Goal: Task Accomplishment & Management: Complete application form

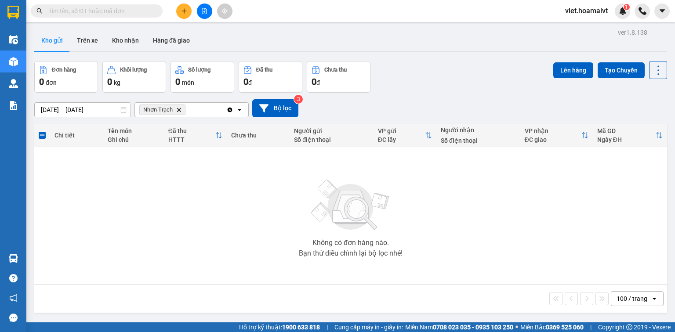
click at [136, 10] on input "text" at bounding box center [100, 11] width 104 height 10
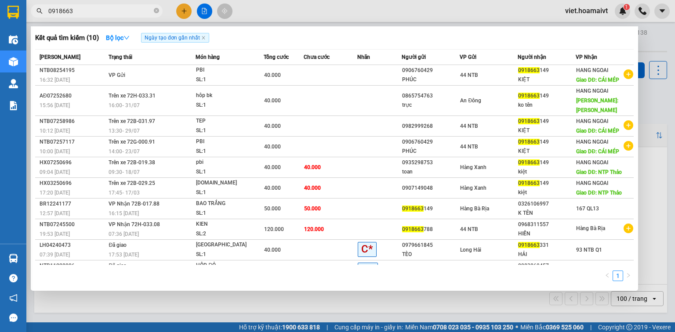
type input "0918663"
click at [189, 12] on div at bounding box center [337, 166] width 675 height 332
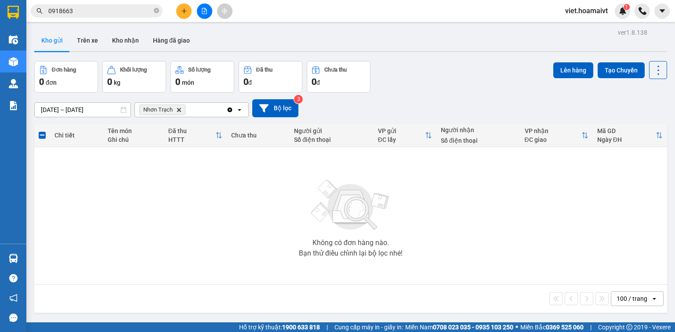
click at [180, 9] on button at bounding box center [183, 11] width 15 height 15
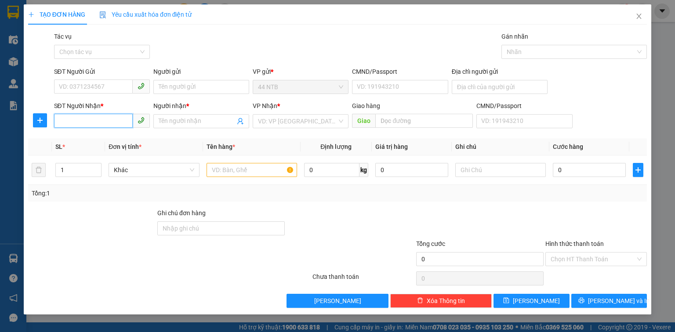
click at [88, 119] on input "SĐT Người Nhận *" at bounding box center [93, 121] width 79 height 14
click at [109, 137] on div "0933309329 - An 152 BACU" at bounding box center [101, 139] width 85 height 10
type input "0933309329"
type input "An 152 BACU"
type input "0933309329"
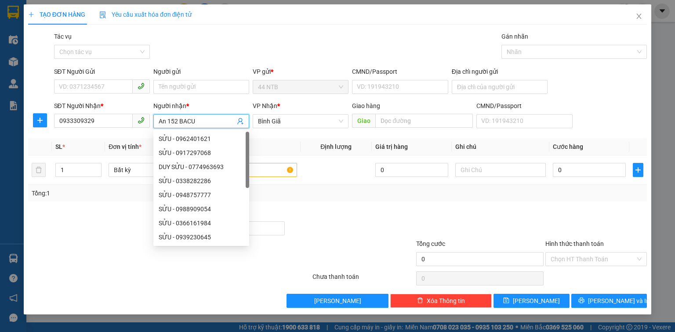
drag, startPoint x: 197, startPoint y: 122, endPoint x: 170, endPoint y: 122, distance: 26.4
click at [170, 122] on input "An 152 BACU" at bounding box center [197, 121] width 76 height 10
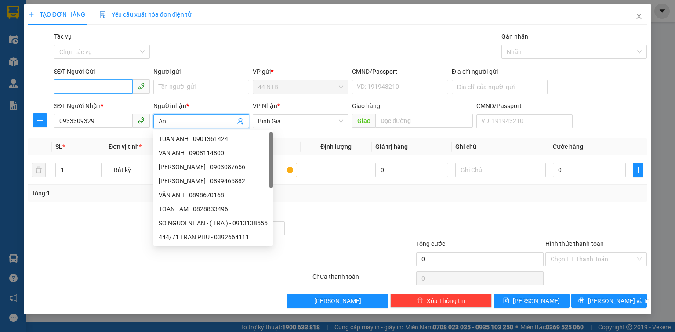
type input "An"
click at [92, 90] on input "SĐT Người Gửi" at bounding box center [93, 86] width 79 height 14
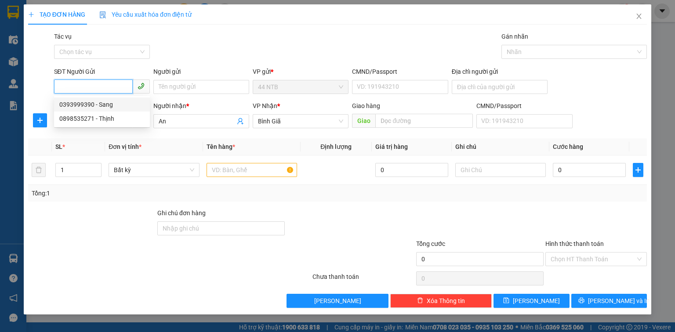
click at [103, 101] on div "0393999390 - Sang" at bounding box center [101, 105] width 85 height 10
type input "0393999390"
type input "Sang"
type input "079039091606"
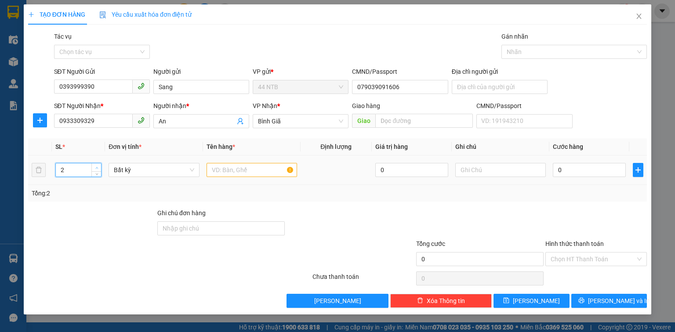
click at [95, 163] on span "Increase Value" at bounding box center [96, 167] width 10 height 8
type input "3"
click at [95, 163] on span "Increase Value" at bounding box center [96, 167] width 10 height 8
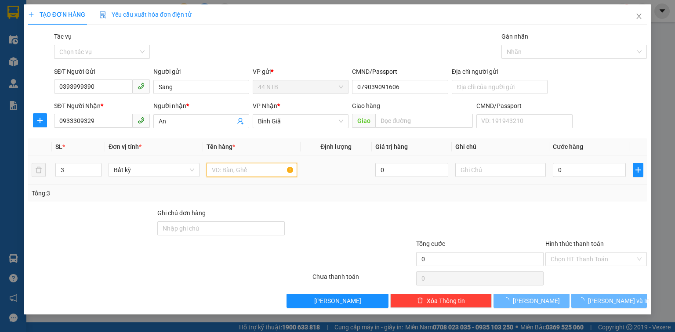
click at [214, 169] on input "text" at bounding box center [251, 170] width 90 height 14
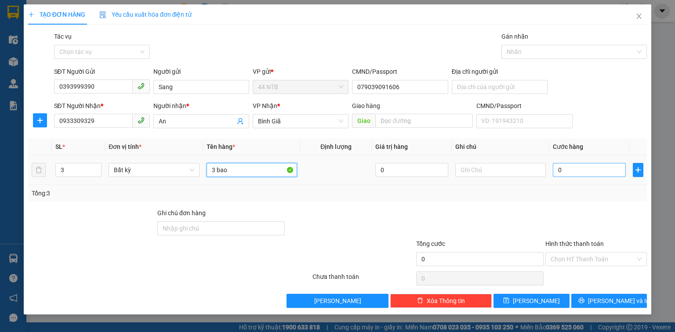
type input "3 bao"
click at [571, 176] on input "0" at bounding box center [589, 170] width 73 height 14
type input "1"
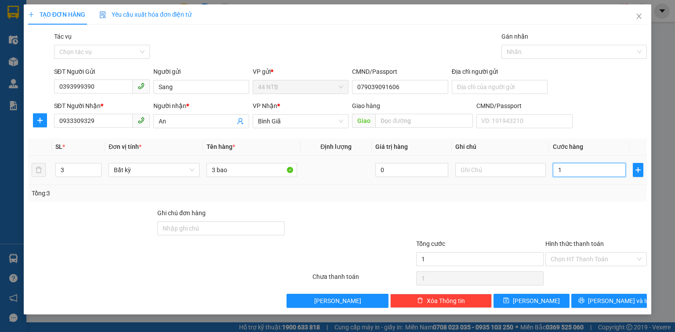
type input "12"
type input "120"
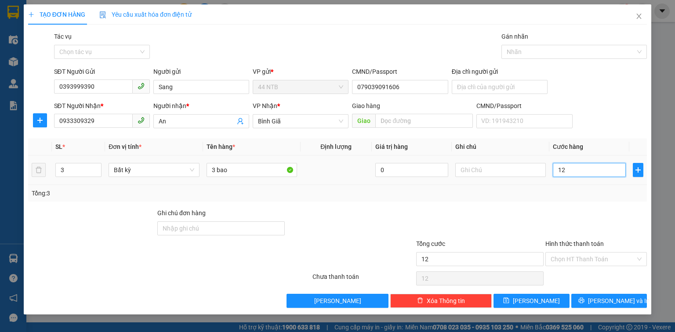
type input "120"
type input "120.000"
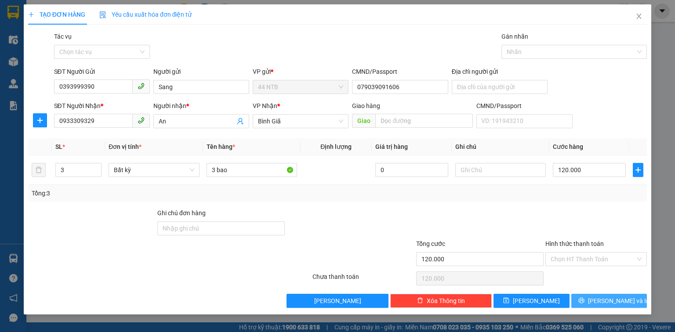
click at [612, 304] on span "[PERSON_NAME] và In" at bounding box center [618, 301] width 61 height 10
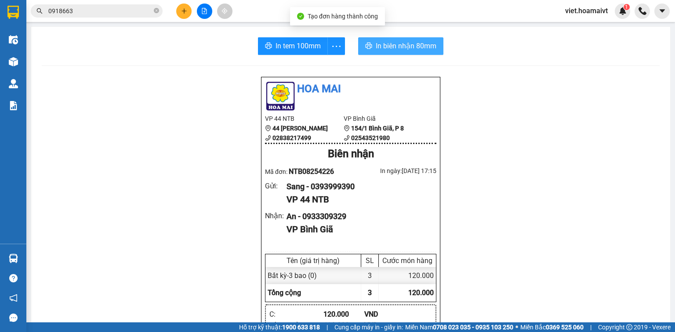
click at [402, 48] on span "In biên nhận 80mm" at bounding box center [406, 45] width 61 height 11
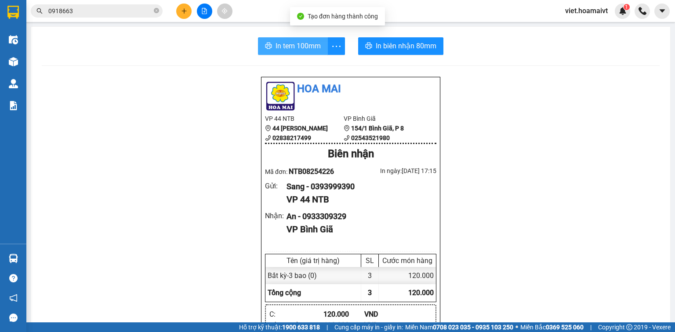
click at [293, 48] on span "In tem 100mm" at bounding box center [297, 45] width 45 height 11
click at [148, 9] on input "0918663" at bounding box center [100, 11] width 104 height 10
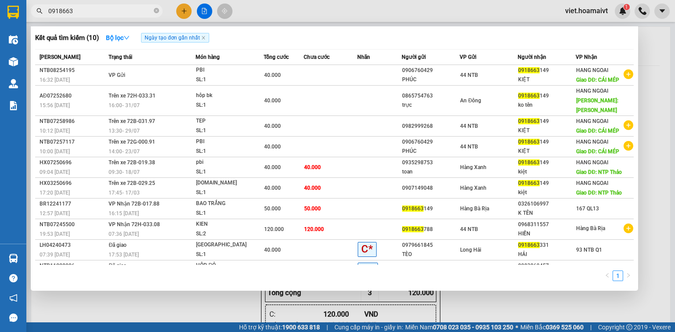
drag, startPoint x: 159, startPoint y: 12, endPoint x: 153, endPoint y: 14, distance: 6.4
click at [159, 13] on span "0918663" at bounding box center [97, 10] width 132 height 13
click at [155, 11] on icon "close-circle" at bounding box center [156, 10] width 5 height 5
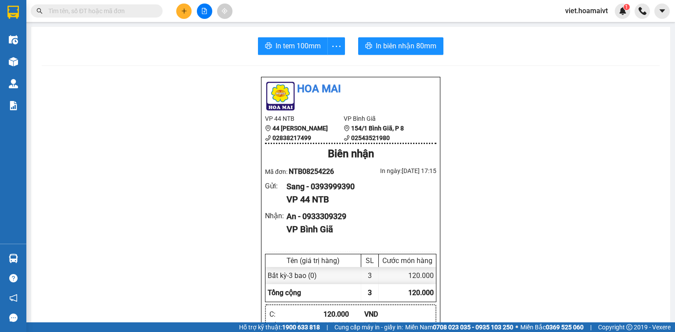
click at [143, 11] on input "text" at bounding box center [100, 11] width 104 height 10
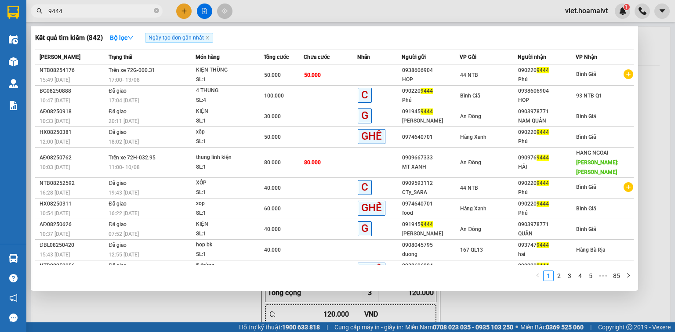
type input "9444"
click at [186, 12] on div at bounding box center [337, 166] width 675 height 332
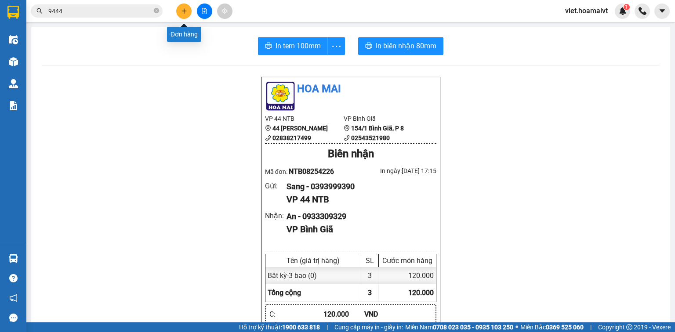
click at [182, 14] on button at bounding box center [183, 11] width 15 height 15
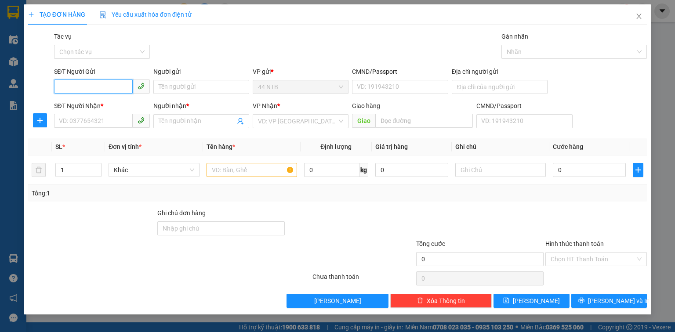
click at [105, 84] on input "SĐT Người Gửi" at bounding box center [93, 86] width 79 height 14
click at [114, 102] on div "0932053907 - Llumar" at bounding box center [101, 105] width 85 height 10
type input "0932053907"
type input "Llumar"
type input "030173001335"
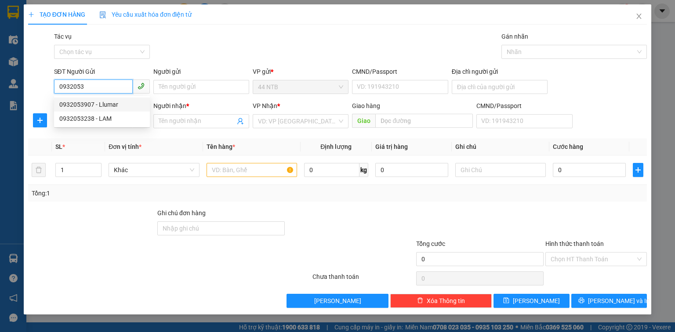
type input "0932371239"
type input "Lộc"
type input "0932053907"
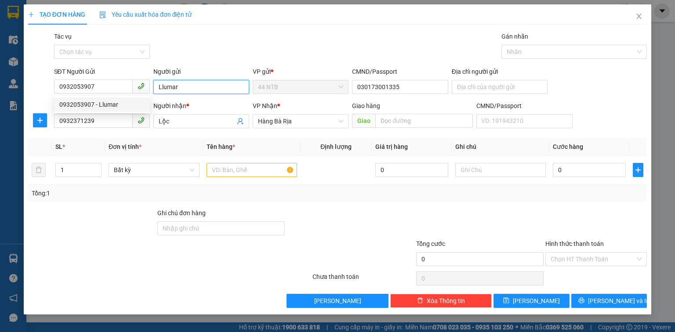
click at [162, 81] on input "Llumar" at bounding box center [201, 87] width 96 height 14
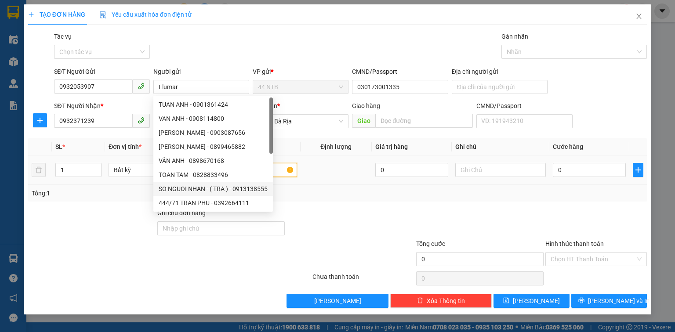
click at [281, 170] on input "text" at bounding box center [251, 170] width 90 height 14
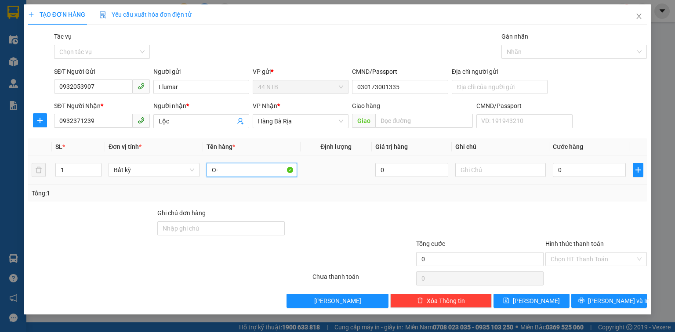
type input "O"
type input "Ô"
type input "ỐNG"
click at [594, 172] on input "0" at bounding box center [589, 170] width 73 height 14
type input "3"
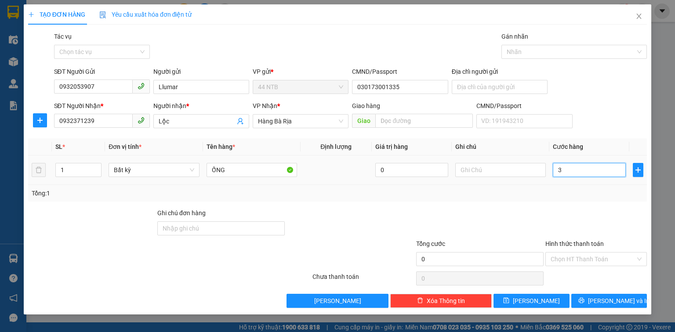
type input "3"
type input "30"
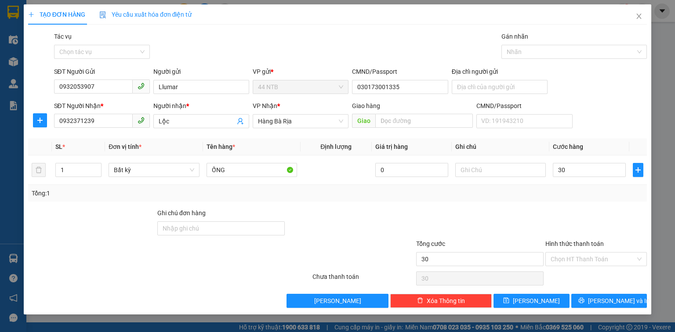
type input "30.000"
click at [566, 228] on div at bounding box center [595, 223] width 103 height 31
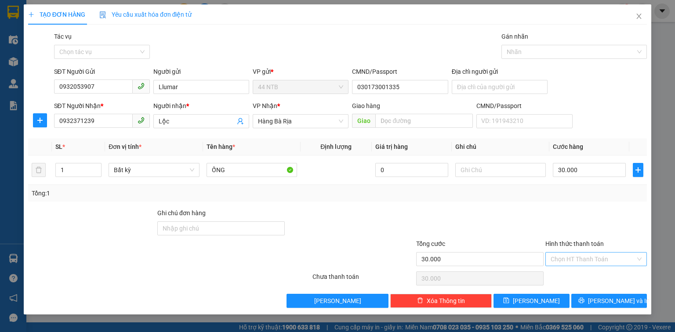
click at [578, 261] on input "Hình thức thanh toán" at bounding box center [592, 259] width 85 height 13
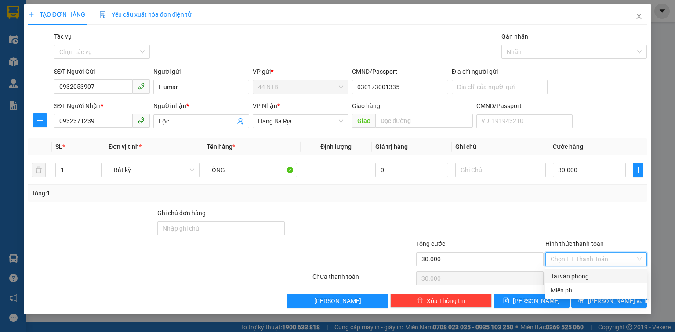
click at [582, 278] on div "Tại văn phòng" at bounding box center [595, 276] width 91 height 10
type input "0"
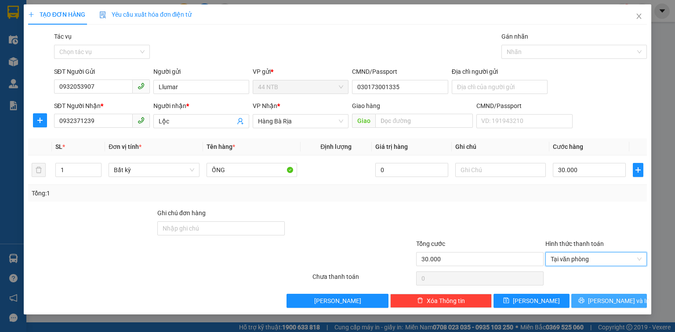
click at [588, 304] on button "[PERSON_NAME] và In" at bounding box center [609, 301] width 76 height 14
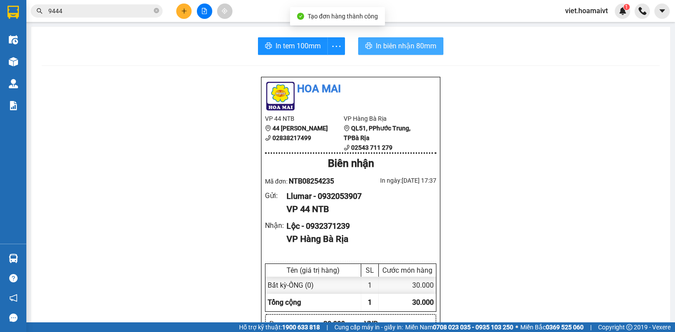
click at [376, 47] on span "In biên nhận 80mm" at bounding box center [406, 45] width 61 height 11
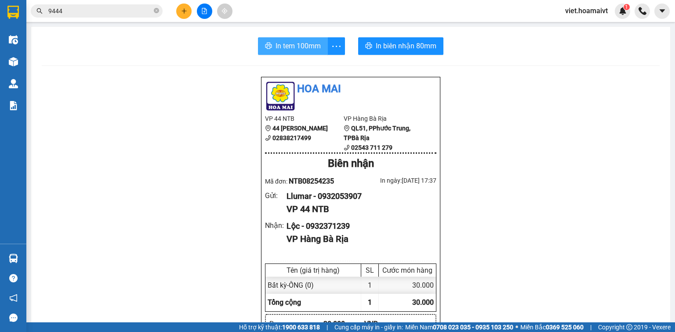
click at [315, 44] on span "In tem 100mm" at bounding box center [297, 45] width 45 height 11
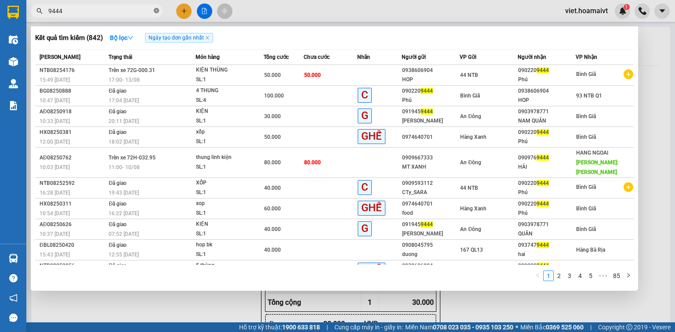
click at [155, 11] on icon "close-circle" at bounding box center [156, 10] width 5 height 5
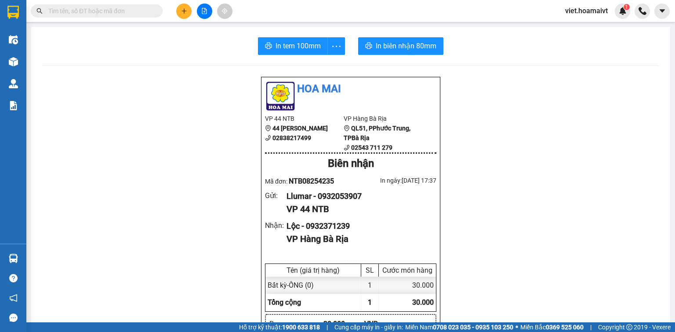
click at [144, 12] on input "text" at bounding box center [100, 11] width 104 height 10
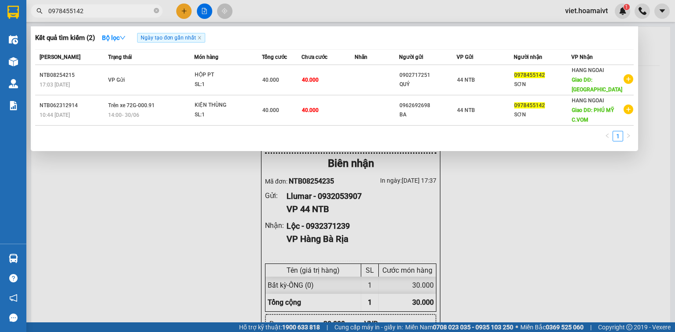
click at [548, 235] on div at bounding box center [337, 166] width 675 height 332
click at [132, 12] on input "0978455142" at bounding box center [100, 11] width 104 height 10
click at [113, 12] on input "0978455142" at bounding box center [100, 11] width 104 height 10
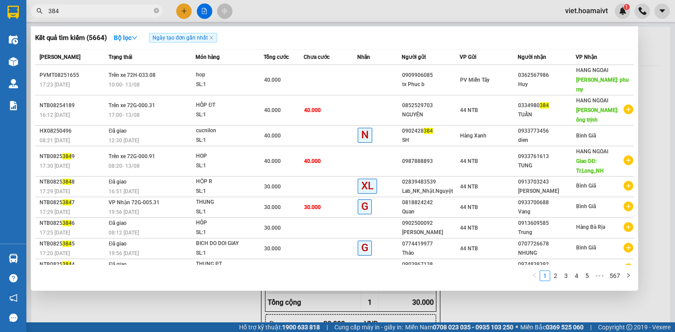
type input "384"
click at [477, 299] on div at bounding box center [337, 166] width 675 height 332
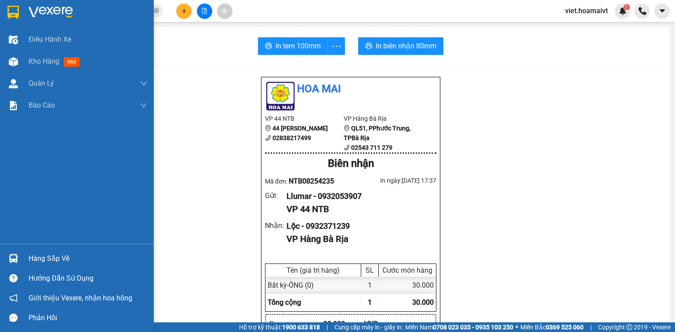
click at [40, 11] on img at bounding box center [51, 12] width 44 height 13
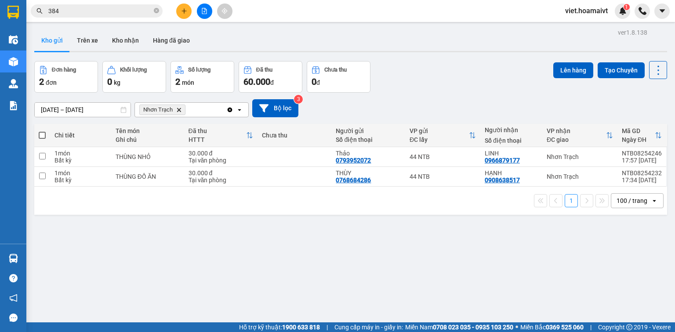
click at [175, 107] on span "Nhơn Trạch Delete" at bounding box center [162, 110] width 46 height 11
click at [178, 108] on icon "Delete" at bounding box center [178, 109] width 5 height 5
click at [178, 108] on div "Chọn văn phòng nhận" at bounding box center [170, 109] width 61 height 9
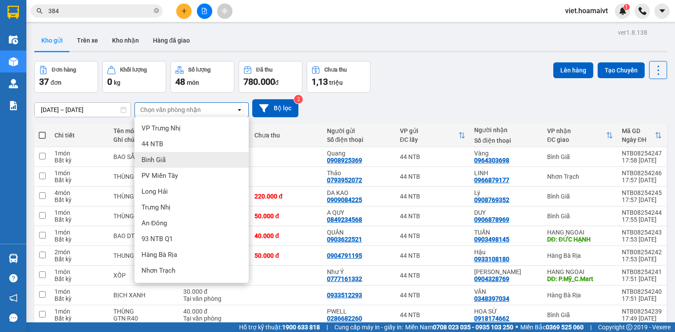
click at [193, 165] on div "Bình Giã" at bounding box center [191, 160] width 114 height 16
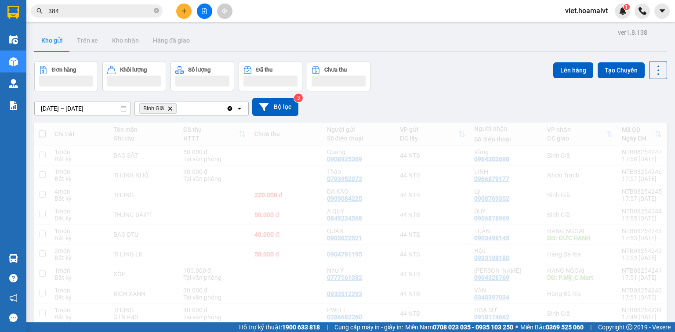
click at [408, 97] on div "[DATE] – [DATE] Press the down arrow key to interact with the calendar and sele…" at bounding box center [350, 106] width 632 height 31
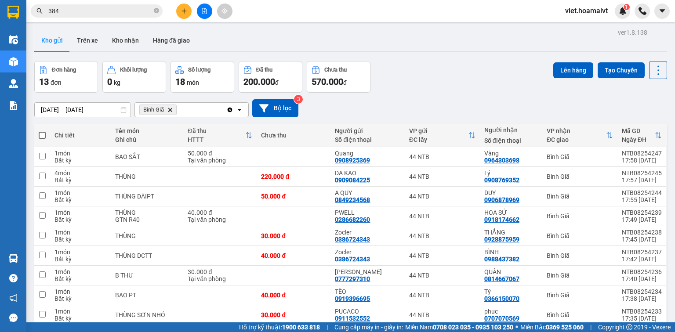
click at [45, 132] on span at bounding box center [42, 135] width 7 height 7
click at [42, 131] on input "checkbox" at bounding box center [42, 131] width 0 height 0
checkbox input "true"
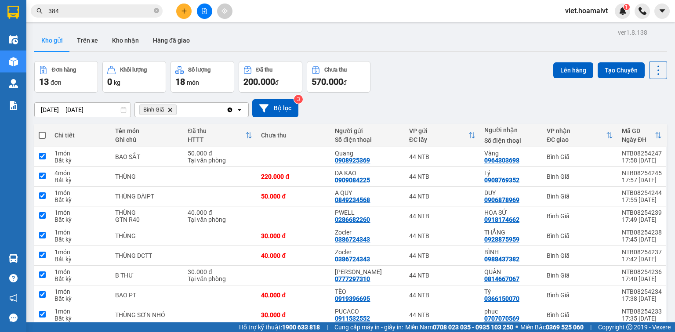
checkbox input "true"
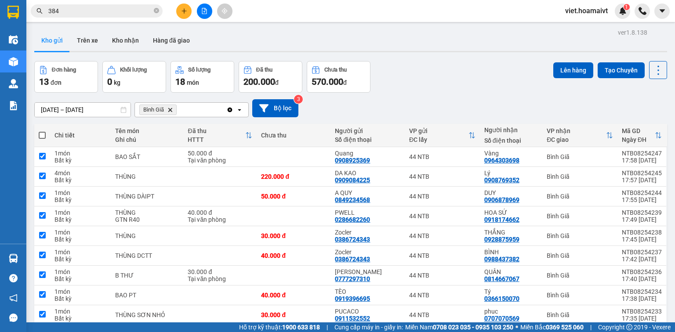
checkbox input "true"
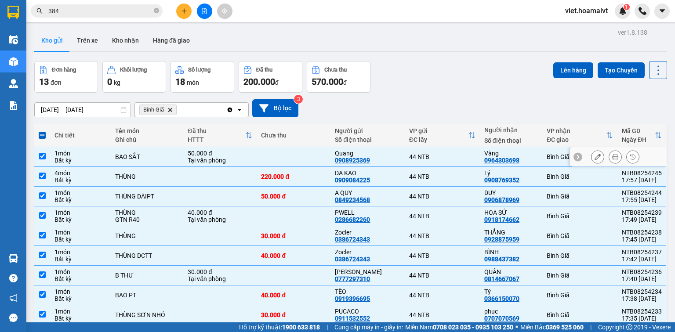
click at [97, 157] on div "Bất kỳ" at bounding box center [80, 160] width 52 height 7
checkbox input "false"
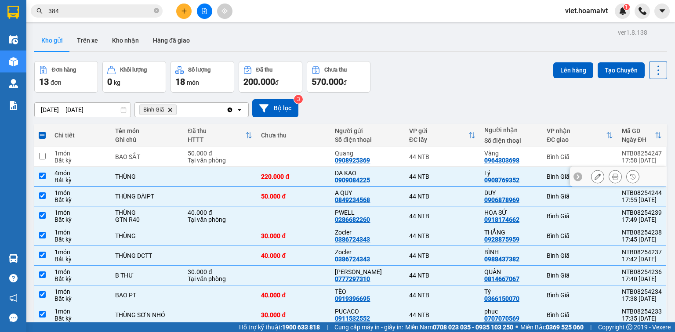
click at [99, 172] on div "4 món" at bounding box center [80, 173] width 52 height 7
checkbox input "false"
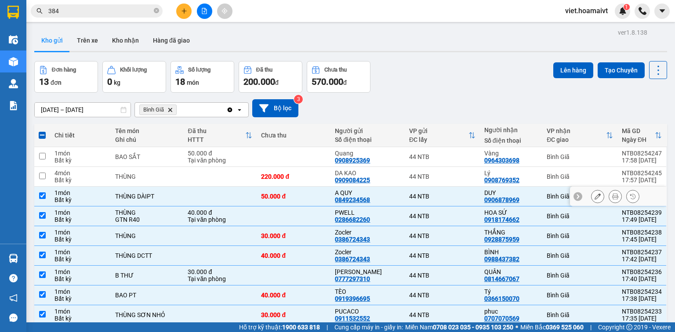
click at [105, 199] on div "Bất kỳ" at bounding box center [80, 199] width 52 height 7
checkbox input "false"
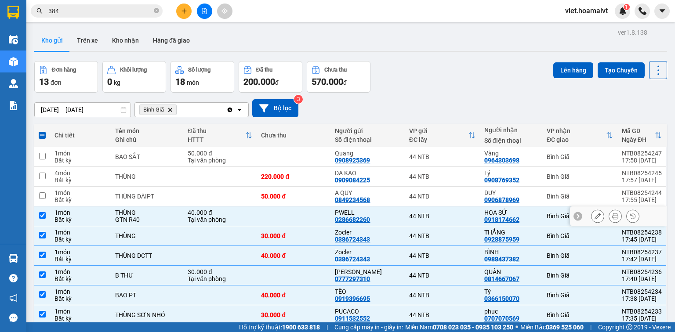
click at [109, 218] on td "1 món Bất kỳ" at bounding box center [80, 216] width 61 height 20
checkbox input "false"
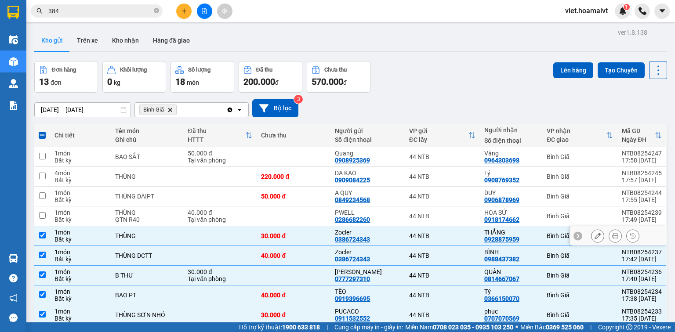
click at [106, 232] on div "1 món" at bounding box center [80, 232] width 52 height 7
checkbox input "false"
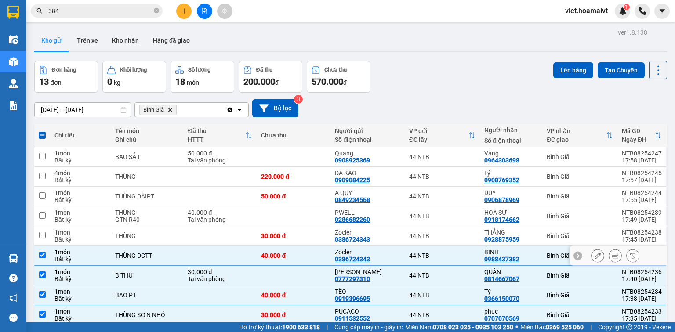
click at [98, 257] on div "Bất kỳ" at bounding box center [80, 259] width 52 height 7
checkbox input "false"
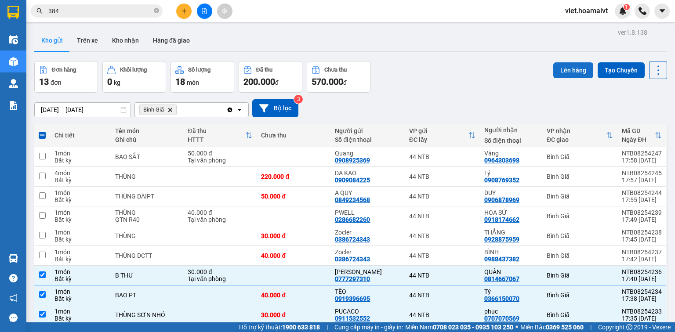
click at [563, 68] on button "Lên hàng" at bounding box center [573, 70] width 40 height 16
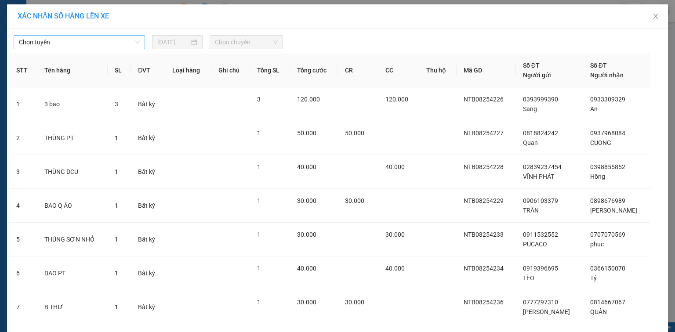
click at [50, 41] on span "Chọn tuyến" at bounding box center [79, 42] width 121 height 13
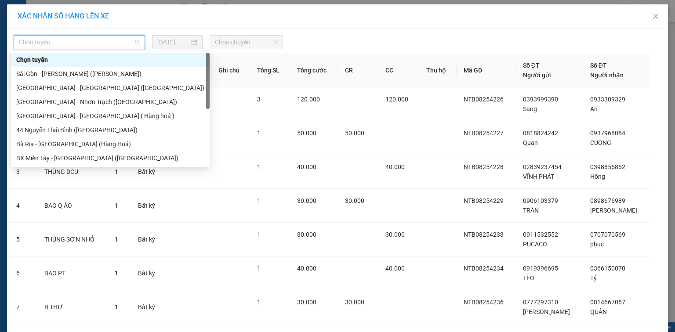
click at [101, 72] on div "Sài Gòn - [PERSON_NAME] ([PERSON_NAME])" at bounding box center [110, 74] width 188 height 10
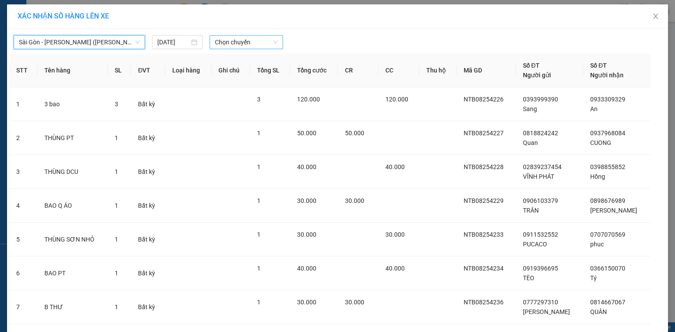
click at [242, 40] on span "Chọn chuyến" at bounding box center [246, 42] width 63 height 13
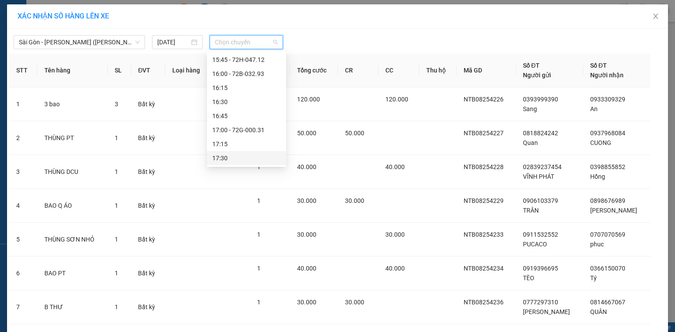
scroll to position [731, 0]
click at [258, 160] on div "18:00" at bounding box center [246, 158] width 69 height 10
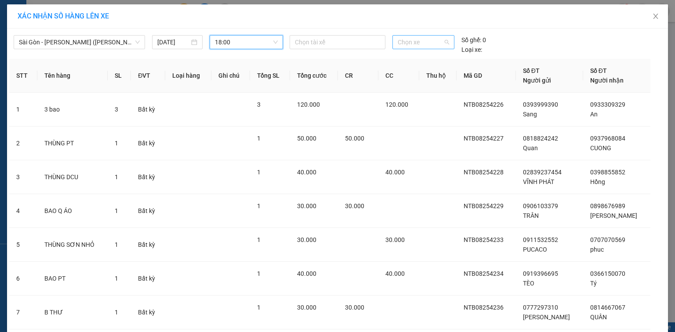
click at [399, 43] on span "Chọn xe" at bounding box center [422, 42] width 51 height 13
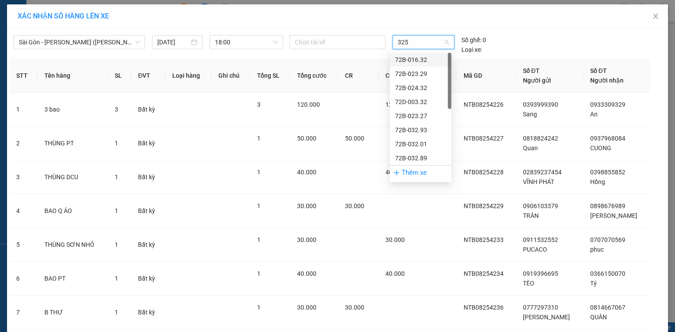
type input "3257"
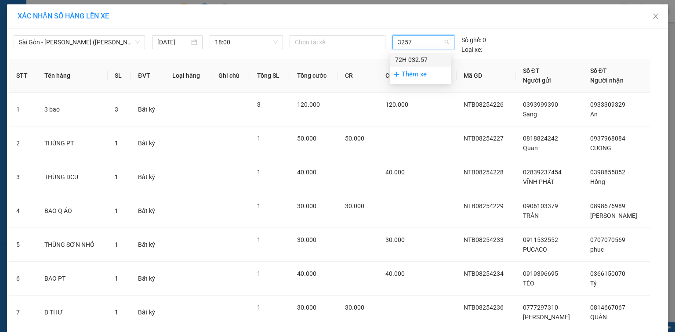
click at [397, 56] on div "72H-032.57" at bounding box center [420, 60] width 51 height 10
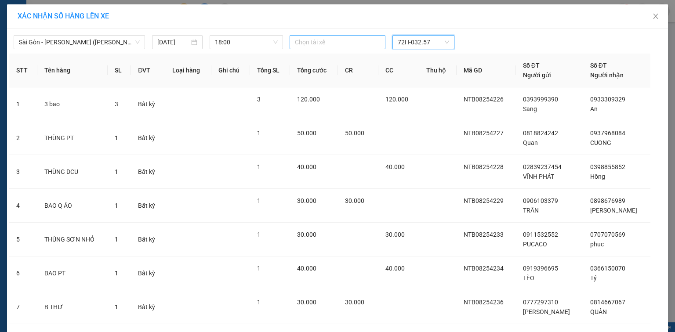
click at [327, 42] on div at bounding box center [337, 42] width 91 height 11
type input "TUNG"
drag, startPoint x: 332, startPoint y: 62, endPoint x: 507, endPoint y: 61, distance: 175.7
click at [332, 62] on div "TÙNG E" at bounding box center [352, 59] width 121 height 10
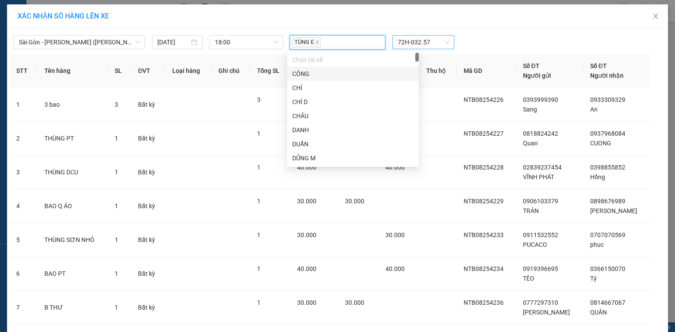
click at [509, 67] on th "Mã GD" at bounding box center [485, 71] width 59 height 34
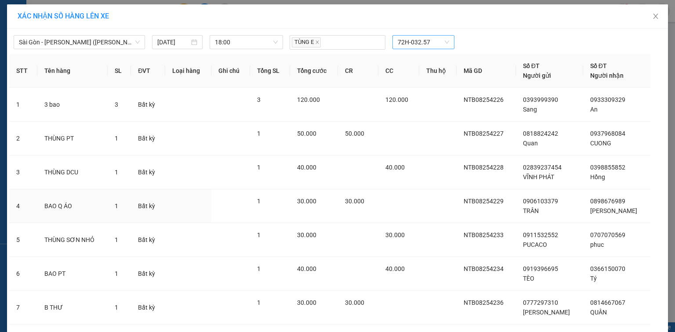
scroll to position [55, 0]
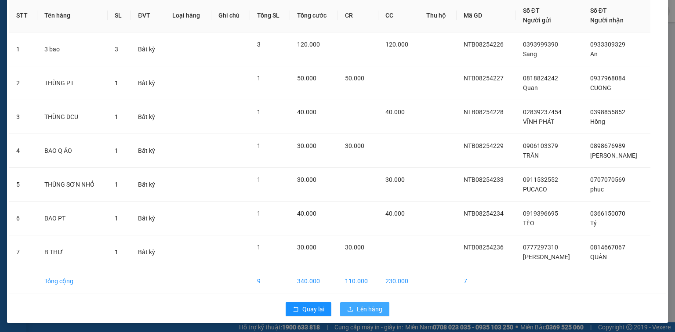
click at [359, 313] on button "Lên hàng" at bounding box center [364, 309] width 49 height 14
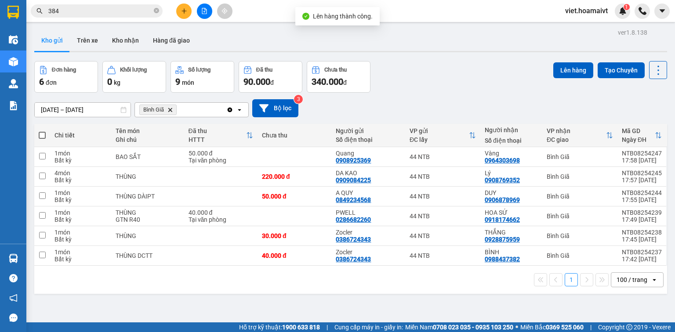
click at [375, 106] on div "[DATE] – [DATE] Press the down arrow key to interact with the calendar and sele…" at bounding box center [350, 108] width 632 height 18
click at [170, 108] on icon "Delete" at bounding box center [169, 109] width 5 height 5
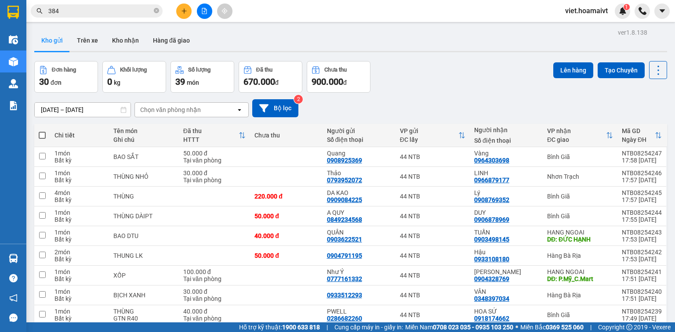
click at [492, 109] on div "[DATE] – [DATE] Press the down arrow key to interact with the calendar and sele…" at bounding box center [350, 108] width 632 height 18
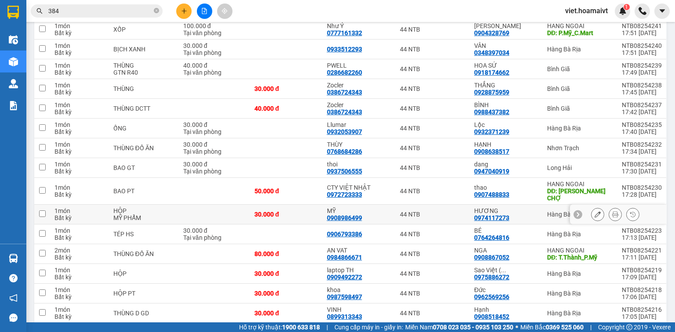
scroll to position [450, 0]
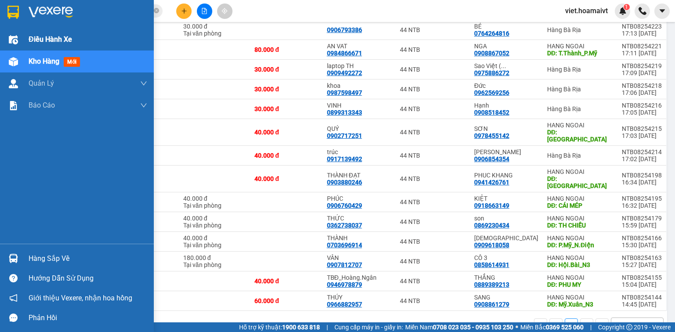
click at [47, 36] on span "Điều hành xe" at bounding box center [50, 39] width 43 height 11
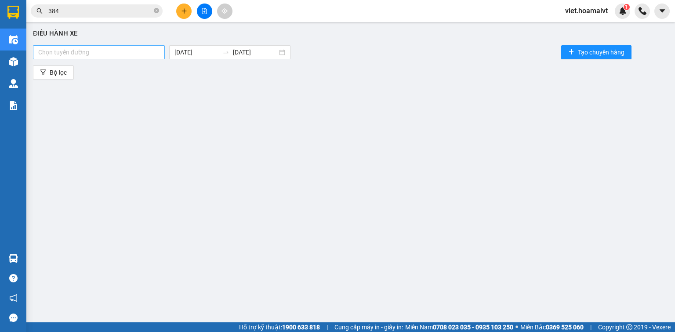
click at [76, 52] on div at bounding box center [98, 52] width 127 height 11
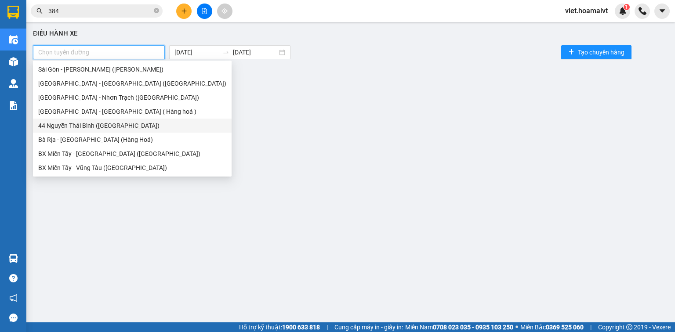
click at [105, 123] on div "44 Nguyễn Thái Bình ([GEOGRAPHIC_DATA])" at bounding box center [132, 126] width 188 height 10
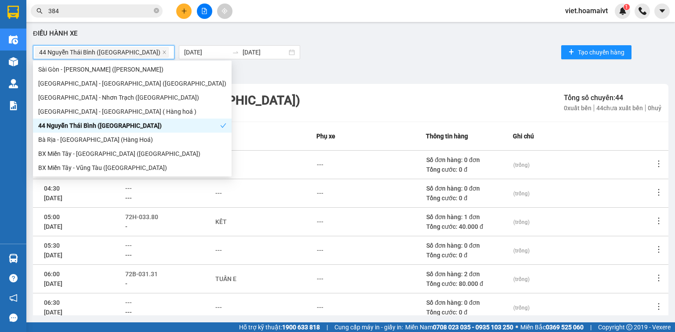
scroll to position [156, 0]
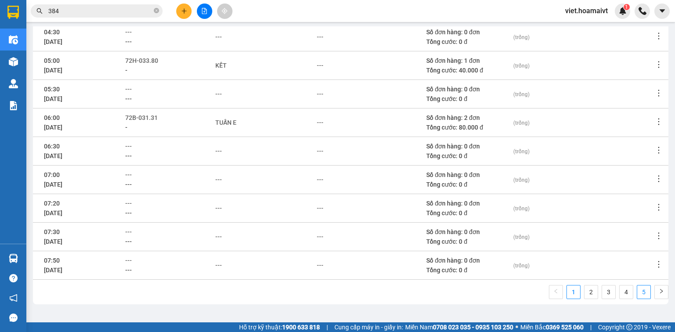
click at [643, 290] on link "5" at bounding box center [643, 291] width 13 height 13
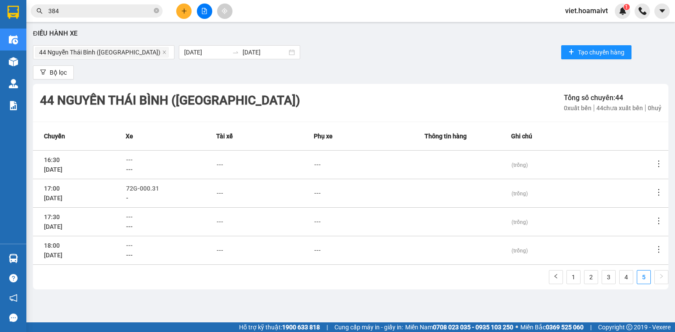
scroll to position [0, 0]
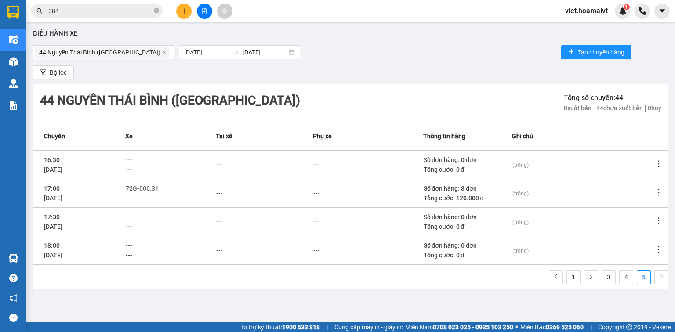
click at [415, 59] on div "44 Nguyễn Thái Bình (Hàng Ngoài) 13/08/2025 13/08/2025 Tạo chuyến hàng" at bounding box center [350, 52] width 635 height 18
click at [425, 74] on div "Bộ lọc" at bounding box center [350, 72] width 635 height 14
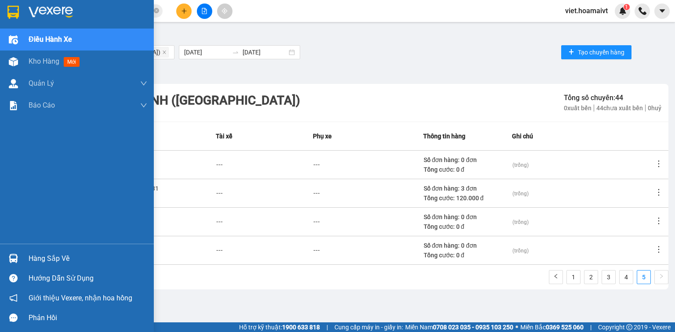
click at [37, 4] on div at bounding box center [77, 14] width 154 height 29
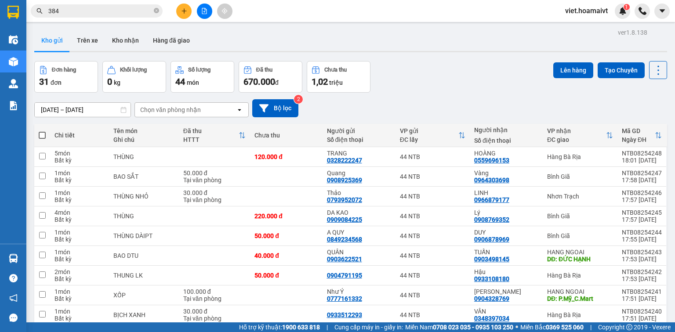
click at [369, 111] on div "[DATE] – [DATE] Press the down arrow key to interact with the calendar and sele…" at bounding box center [350, 108] width 632 height 18
click at [194, 112] on div "Chọn văn phòng nhận" at bounding box center [170, 109] width 61 height 9
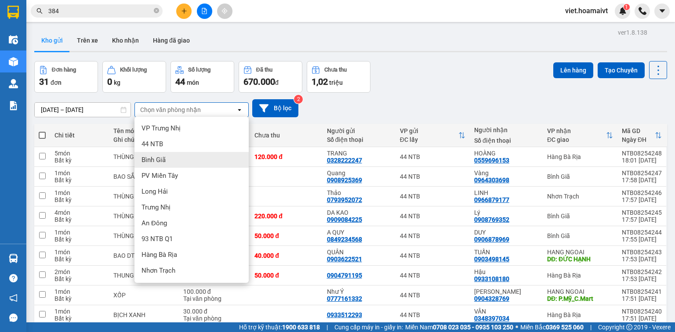
scroll to position [46, 0]
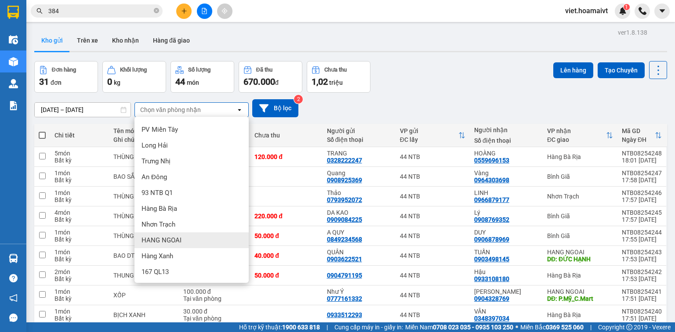
click at [186, 236] on div "HANG NGOAI" at bounding box center [191, 240] width 114 height 16
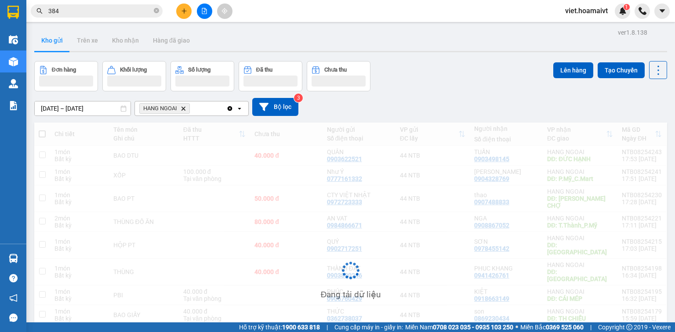
click at [496, 79] on div "Đơn hàng Khối lượng Số lượng Đã thu Chưa thu Lên hàng Tạo Chuyến" at bounding box center [350, 76] width 632 height 30
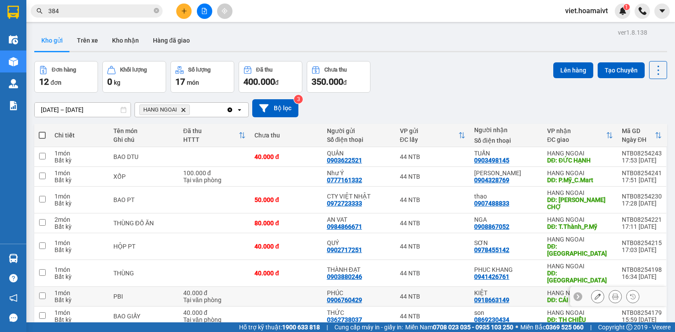
scroll to position [96, 0]
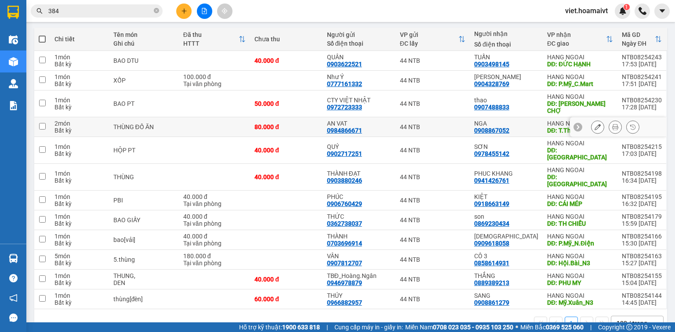
click at [195, 122] on td at bounding box center [215, 127] width 72 height 20
checkbox input "true"
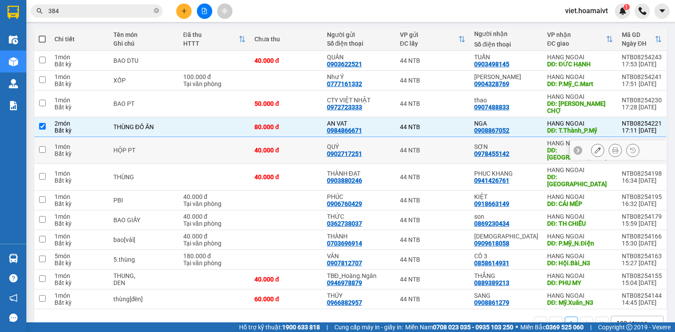
scroll to position [0, 0]
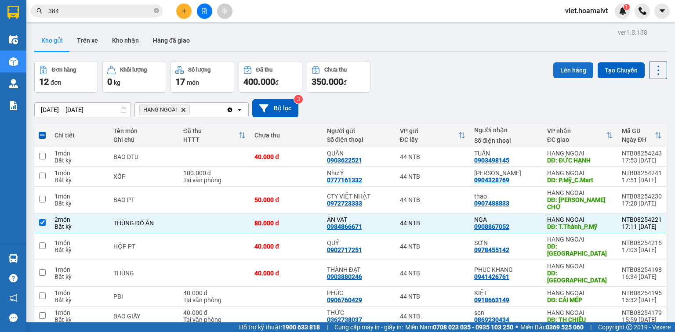
click at [558, 66] on button "Lên hàng" at bounding box center [573, 70] width 40 height 16
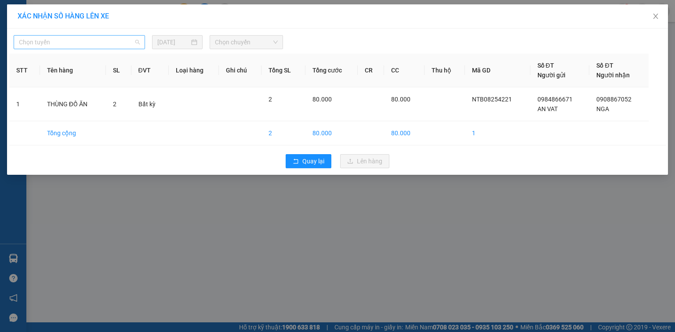
click at [86, 40] on span "Chọn tuyến" at bounding box center [79, 42] width 121 height 13
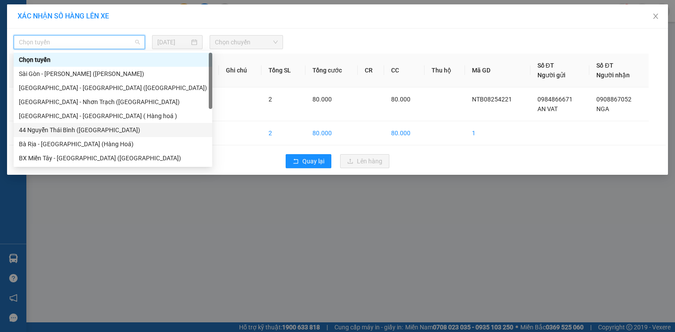
click at [98, 130] on div "44 Nguyễn Thái Bình ([GEOGRAPHIC_DATA])" at bounding box center [113, 130] width 188 height 10
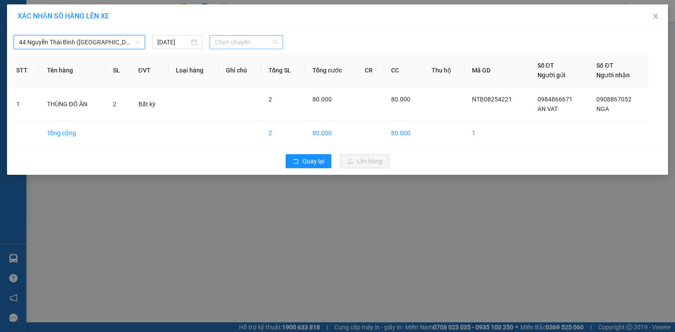
click at [238, 38] on span "Chọn chuyến" at bounding box center [246, 42] width 63 height 13
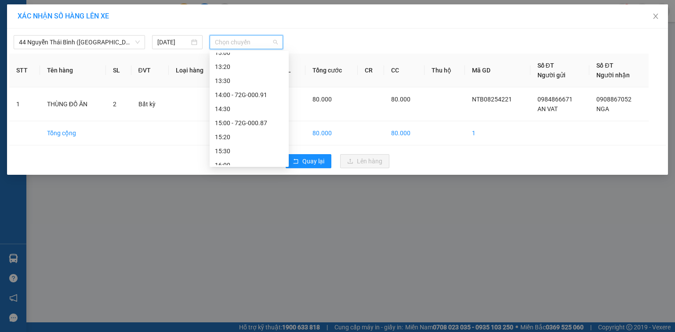
scroll to position [520, 0]
click at [240, 149] on div "17:30" at bounding box center [248, 144] width 79 height 14
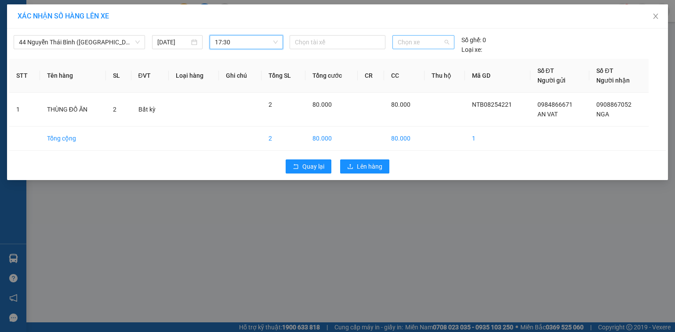
click at [427, 42] on span "Chọn xe" at bounding box center [422, 42] width 51 height 13
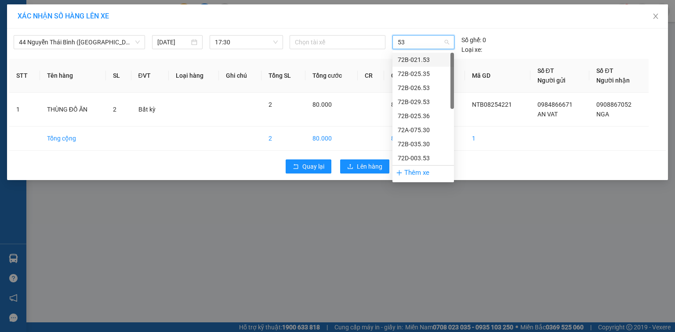
type input "531"
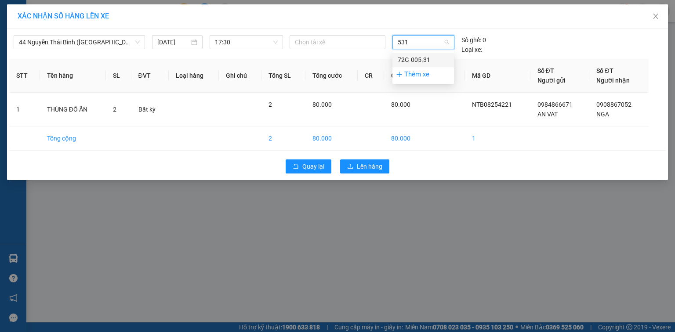
click at [423, 61] on div "72G-005.31" at bounding box center [422, 60] width 51 height 10
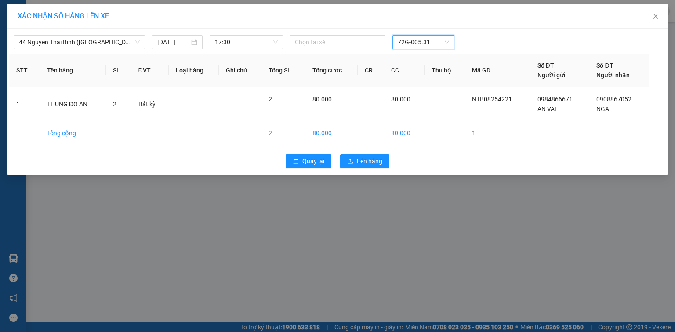
click at [419, 38] on span "72G-005.31" at bounding box center [422, 42] width 51 height 13
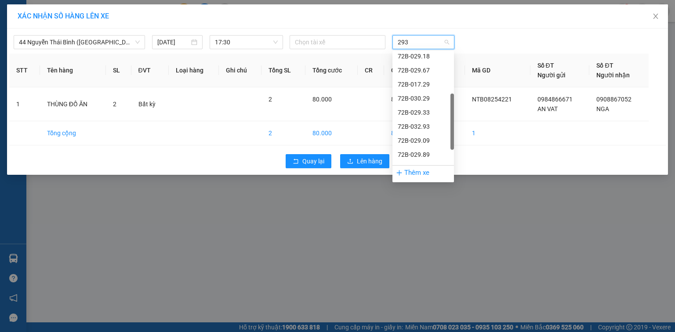
scroll to position [0, 0]
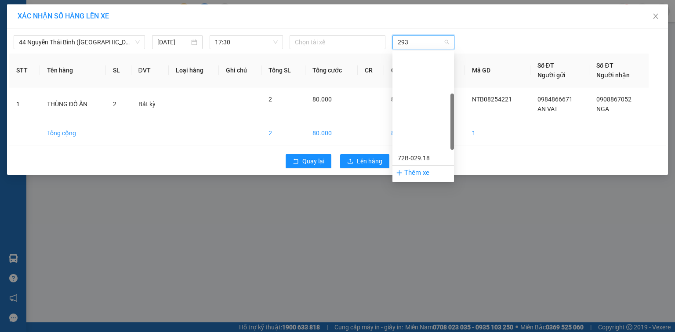
type input "2933"
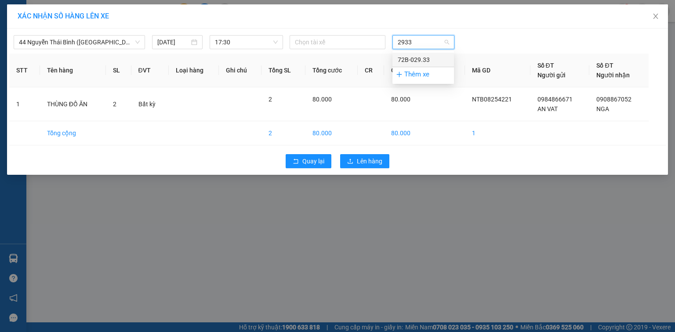
click at [429, 57] on div "72B-029.33" at bounding box center [422, 60] width 51 height 10
click at [379, 161] on span "Lên hàng" at bounding box center [369, 161] width 25 height 10
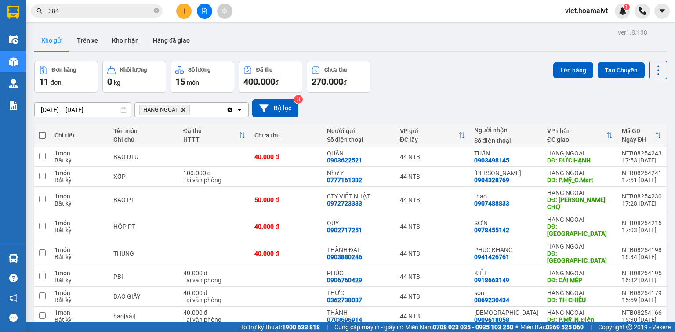
click at [184, 8] on icon "plus" at bounding box center [184, 11] width 6 height 6
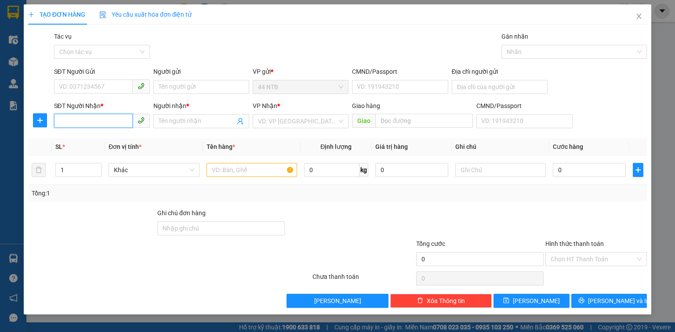
click at [83, 123] on input "SĐT Người Nhận *" at bounding box center [93, 121] width 79 height 14
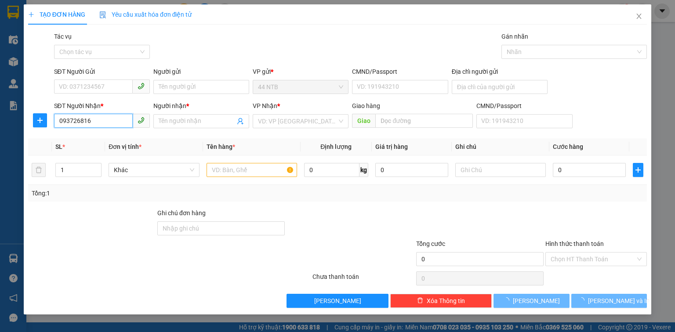
type input "0937268161"
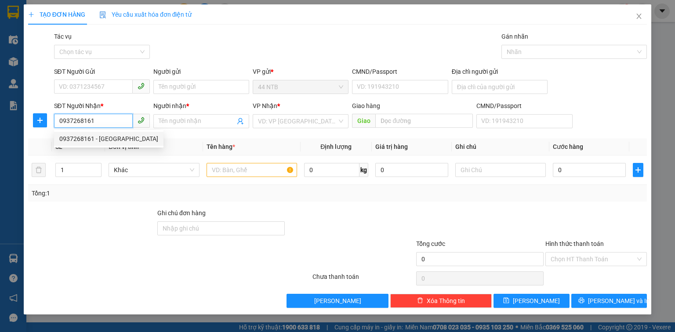
click at [100, 138] on div "0937268161 - THANH VU" at bounding box center [108, 139] width 99 height 10
type input "THANH VU"
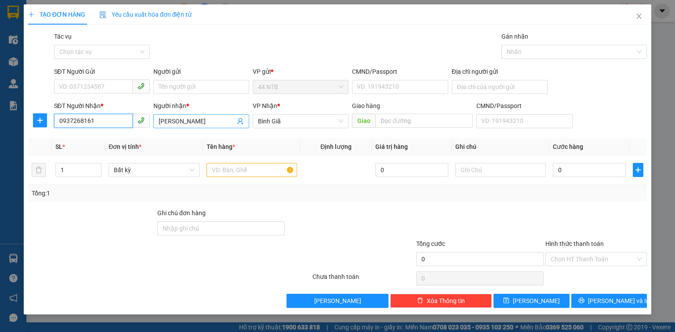
type input "0937268161"
drag, startPoint x: 205, startPoint y: 119, endPoint x: 55, endPoint y: 144, distance: 152.2
click at [55, 144] on div "Transit Pickup Surcharge Ids Transit Deliver Surcharge Ids Transit Deliver Surc…" at bounding box center [337, 170] width 618 height 276
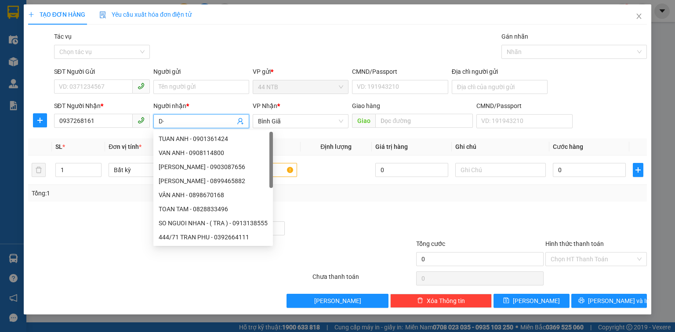
type input "D"
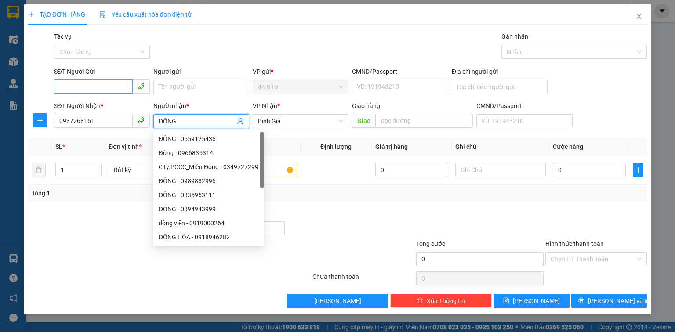
type input "ĐỒNG"
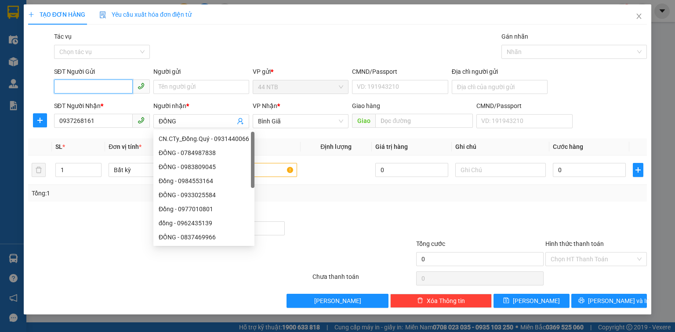
click at [105, 88] on input "SĐT Người Gửi" at bounding box center [93, 86] width 79 height 14
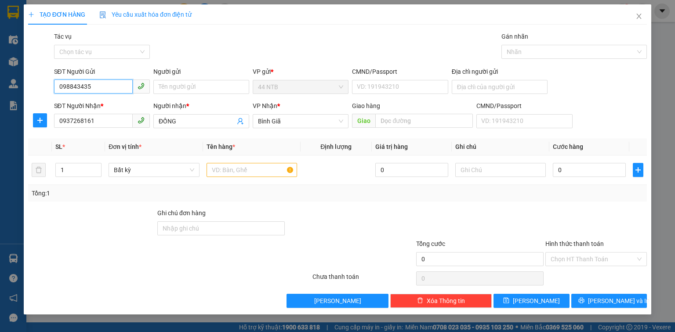
type input "0988434354"
click at [137, 107] on div "0988434354 - THÀNH" at bounding box center [101, 105] width 85 height 10
type input "THÀNH"
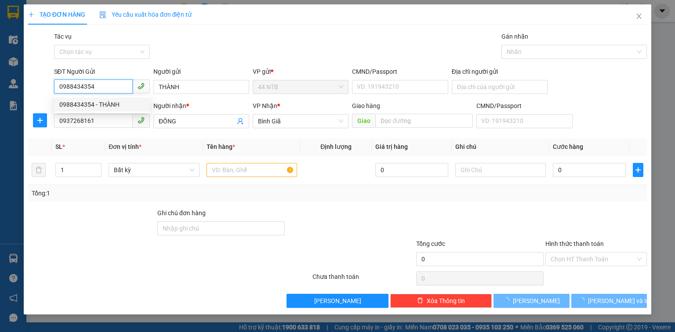
type input "0988434354"
click at [384, 3] on div "TẠO ĐƠN HÀNG Yêu cầu xuất hóa đơn điện tử Transit Pickup Surcharge Ids Transit …" at bounding box center [337, 166] width 675 height 332
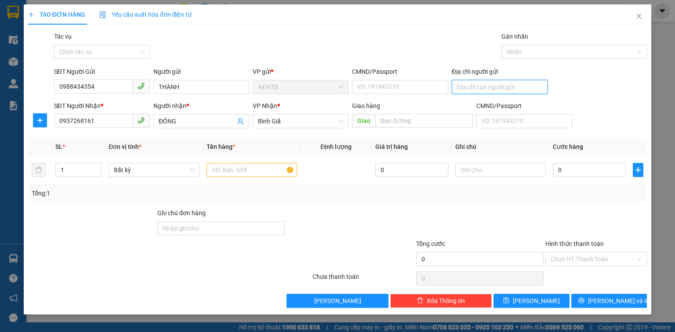
click at [473, 86] on input "Địa chỉ người gửi" at bounding box center [499, 87] width 96 height 14
type input "S"
type input "HẺM 60 LÂM VĂN BỀN"
click at [251, 170] on input "text" at bounding box center [251, 170] width 90 height 14
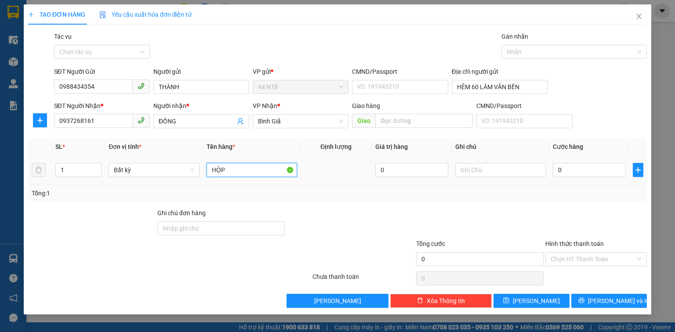
type input "HỘP"
click at [507, 180] on td at bounding box center [500, 169] width 98 height 29
click at [504, 172] on input "text" at bounding box center [500, 170] width 90 height 14
type input "KHÓA"
click at [567, 171] on input "0" at bounding box center [589, 170] width 73 height 14
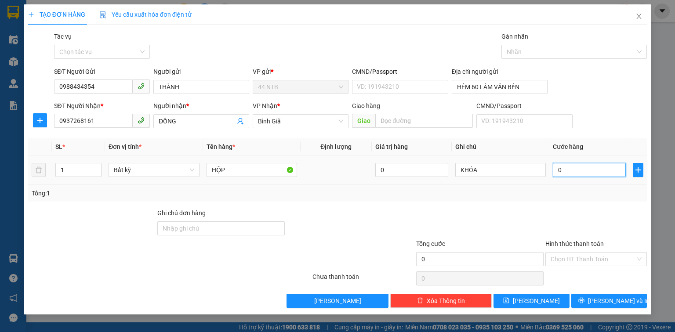
type input "3"
type input "30"
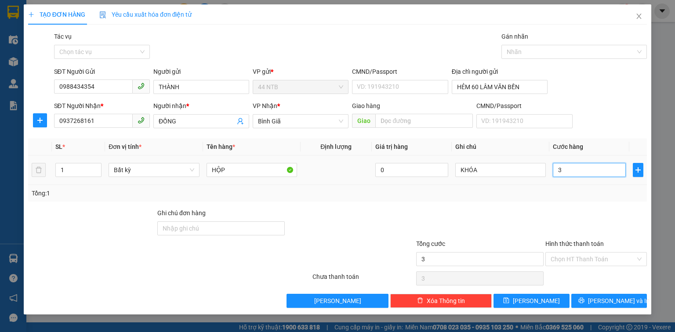
type input "30"
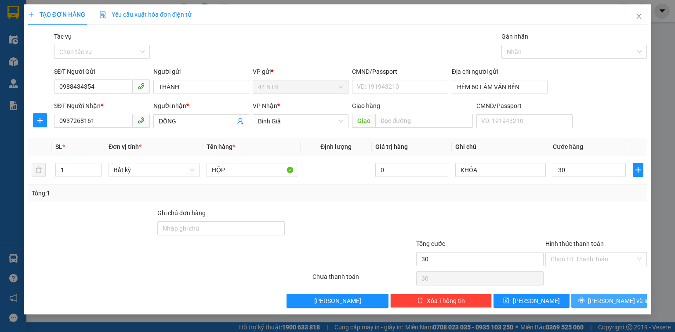
type input "30.000"
click at [624, 300] on span "[PERSON_NAME] và In" at bounding box center [618, 301] width 61 height 10
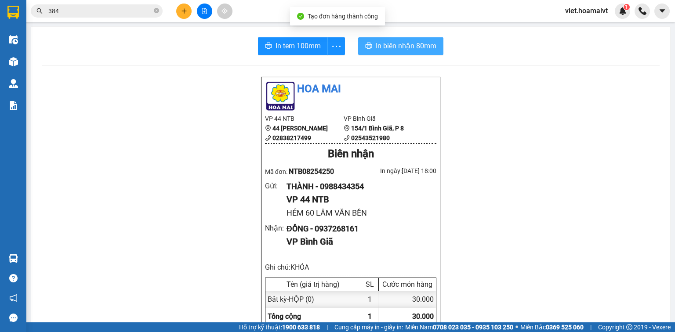
click at [411, 47] on span "In biên nhận 80mm" at bounding box center [406, 45] width 61 height 11
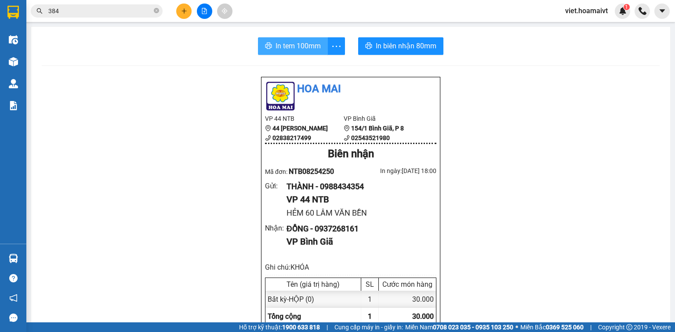
click at [308, 43] on span "In tem 100mm" at bounding box center [297, 45] width 45 height 11
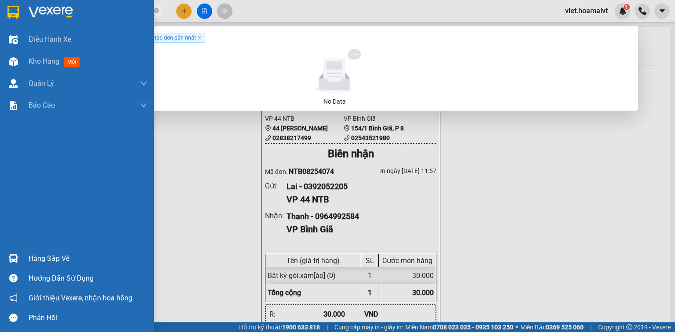
click at [39, 14] on img at bounding box center [51, 12] width 44 height 13
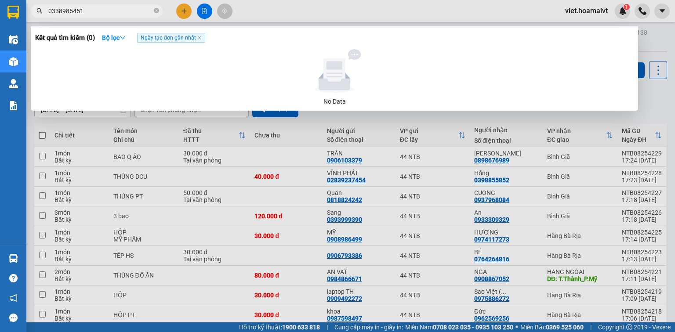
click at [475, 118] on div at bounding box center [337, 166] width 675 height 332
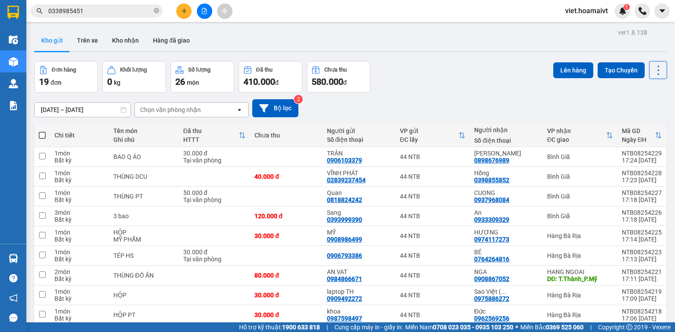
drag, startPoint x: 194, startPoint y: 106, endPoint x: 188, endPoint y: 115, distance: 10.7
click at [193, 107] on div "Chọn văn phòng nhận" at bounding box center [170, 109] width 61 height 9
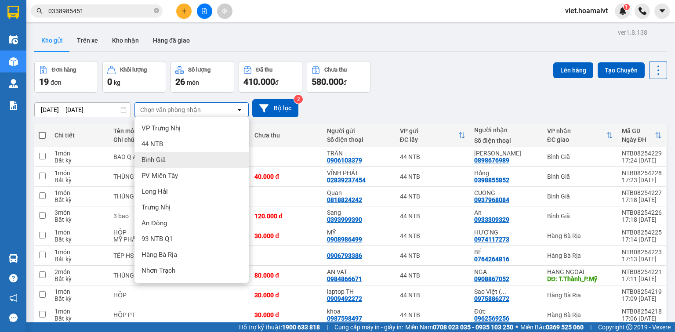
click at [170, 157] on div "Bình Giã" at bounding box center [191, 160] width 114 height 16
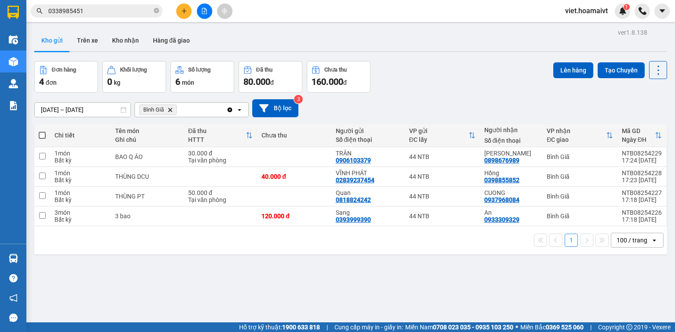
click at [44, 135] on span at bounding box center [42, 135] width 7 height 7
click at [42, 131] on input "checkbox" at bounding box center [42, 131] width 0 height 0
checkbox input "true"
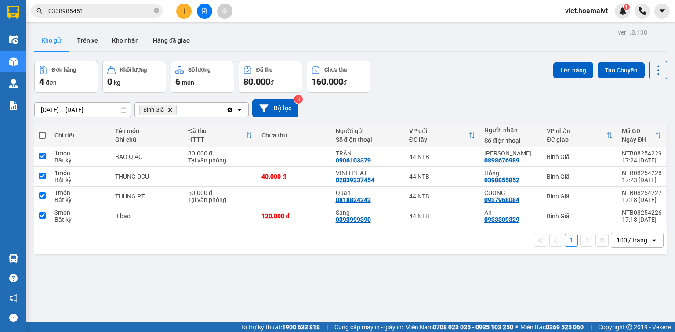
checkbox input "true"
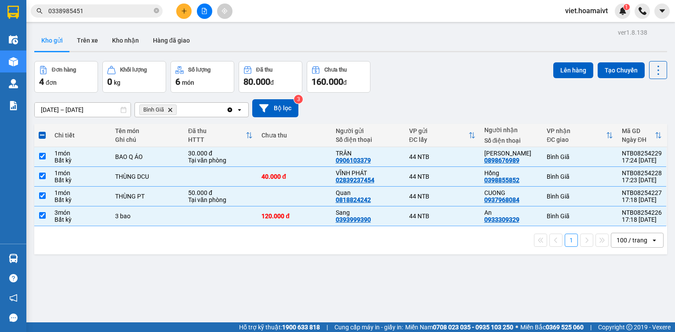
click at [40, 137] on span at bounding box center [42, 135] width 7 height 7
click at [42, 131] on input "checkbox" at bounding box center [42, 131] width 0 height 0
click at [43, 153] on input "checkbox" at bounding box center [42, 156] width 7 height 7
checkbox input "false"
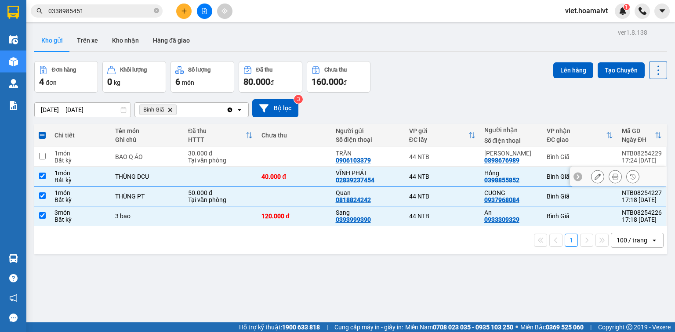
drag, startPoint x: 46, startPoint y: 172, endPoint x: 47, endPoint y: 181, distance: 8.4
click at [46, 174] on td at bounding box center [42, 177] width 16 height 20
checkbox input "false"
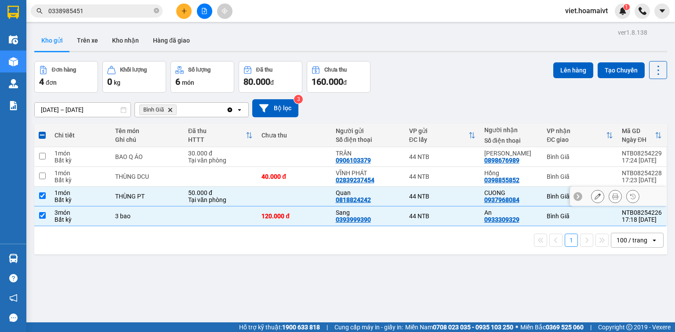
drag, startPoint x: 43, startPoint y: 194, endPoint x: 42, endPoint y: 211, distance: 16.7
click at [43, 196] on input "checkbox" at bounding box center [42, 195] width 7 height 7
checkbox input "false"
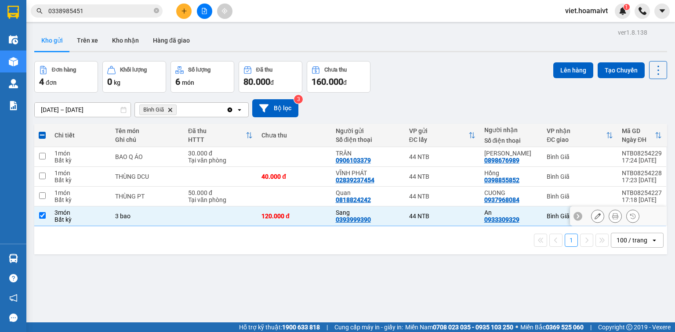
click at [39, 214] on input "checkbox" at bounding box center [42, 215] width 7 height 7
checkbox input "false"
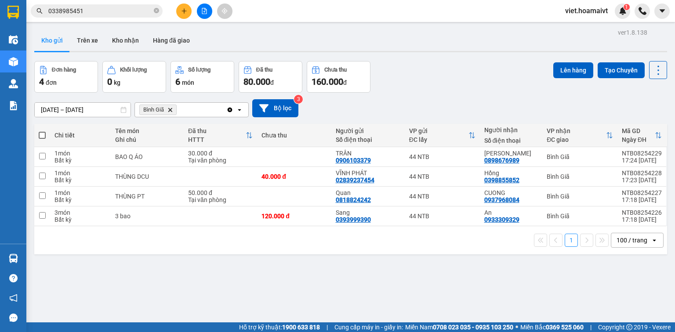
click at [448, 102] on div "[DATE] – [DATE] Press the down arrow key to interact with the calendar and sele…" at bounding box center [350, 108] width 632 height 18
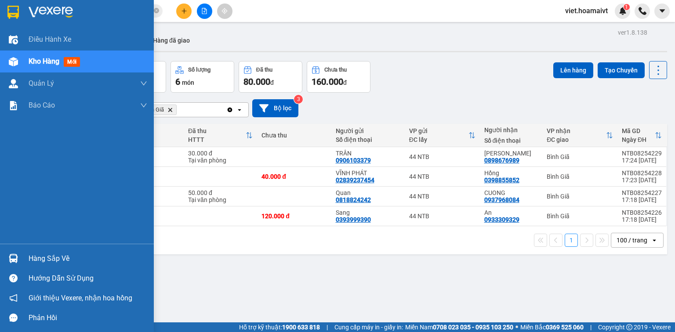
click at [29, 17] on img at bounding box center [51, 12] width 44 height 13
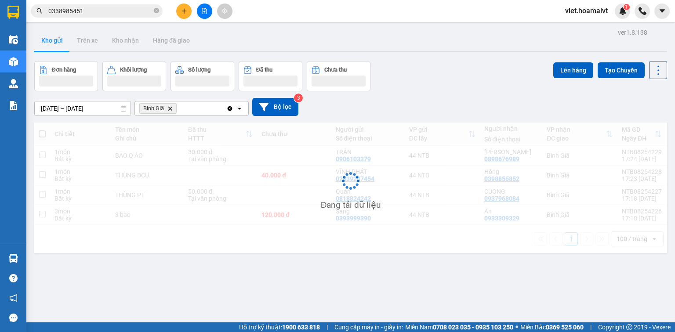
click at [450, 78] on div "Đơn hàng Khối lượng Số lượng Đã thu Chưa thu Lên hàng Tạo Chuyến" at bounding box center [350, 76] width 632 height 30
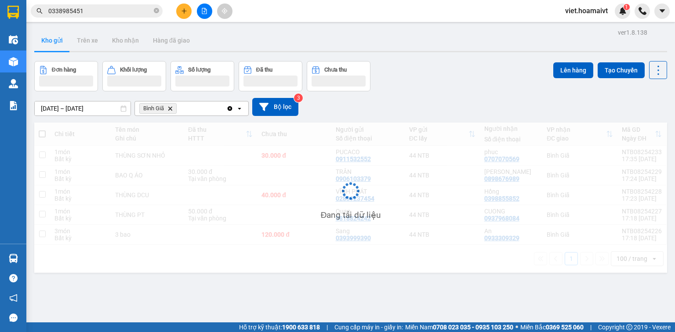
click at [450, 78] on div "Đơn hàng Khối lượng Số lượng Đã thu Chưa thu Lên hàng Tạo Chuyến" at bounding box center [350, 76] width 632 height 30
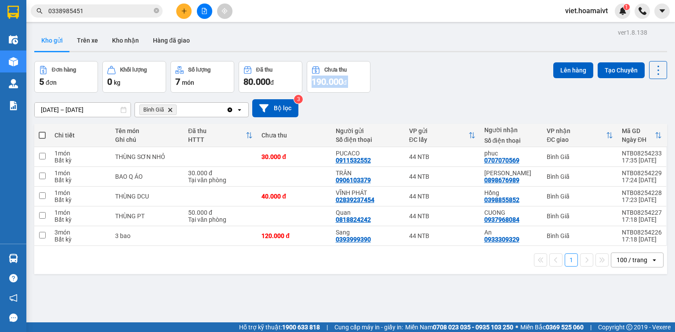
click at [450, 78] on div "Đơn hàng 5 đơn Khối lượng 0 kg Số lượng 7 món Đã thu 80.000 đ Chưa thu 190.000 …" at bounding box center [350, 77] width 632 height 32
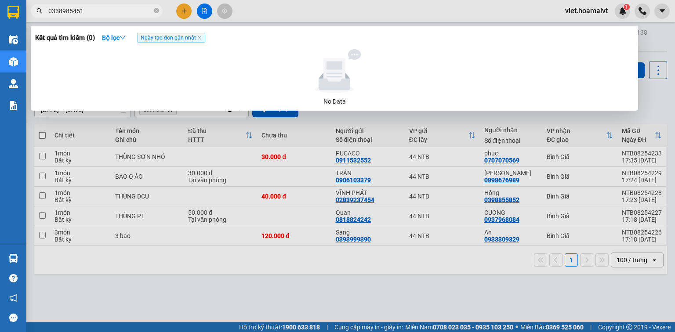
click at [125, 13] on input "0338985451" at bounding box center [100, 11] width 104 height 10
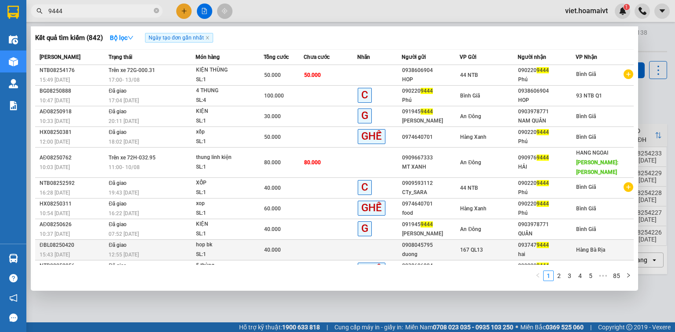
scroll to position [4, 0]
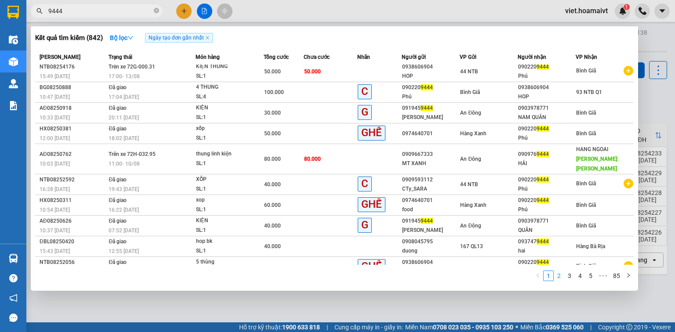
type input "9444"
click at [560, 277] on link "2" at bounding box center [559, 276] width 10 height 10
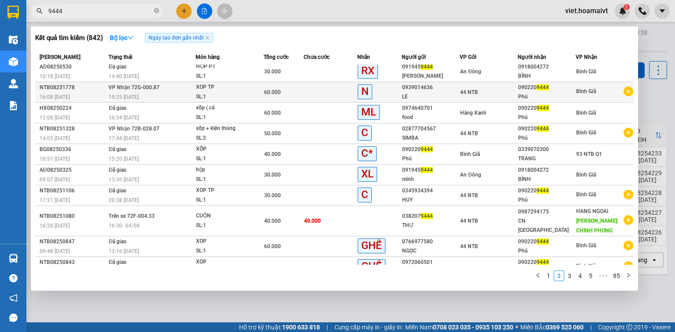
click at [307, 96] on td at bounding box center [330, 92] width 54 height 21
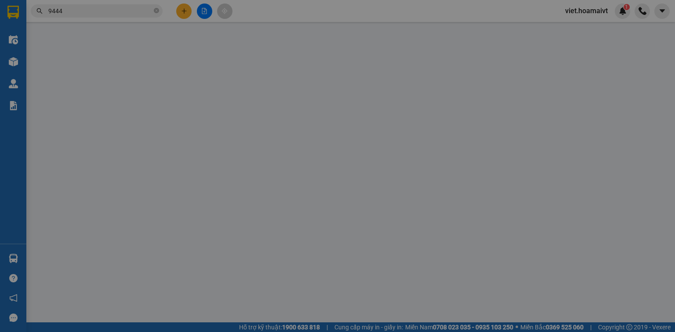
type input "0939014636"
type input "LE"
type input "16_đường.53_Q2"
type input "0902209444"
type input "Phú"
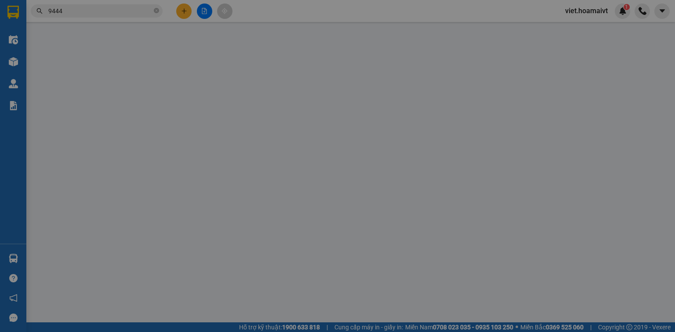
type input "60.000"
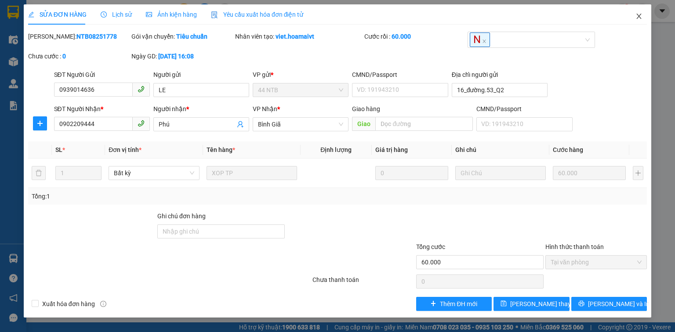
click at [635, 17] on icon "close" at bounding box center [638, 16] width 7 height 7
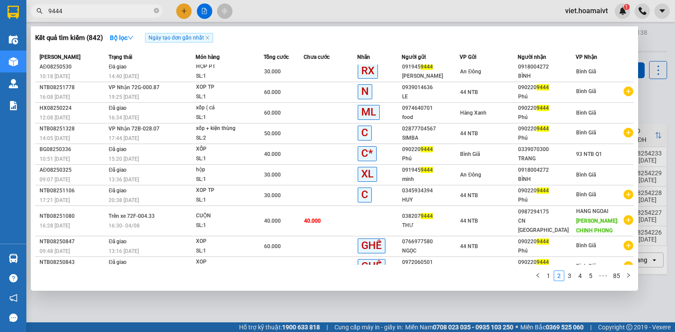
click at [98, 12] on input "9444" at bounding box center [100, 11] width 104 height 10
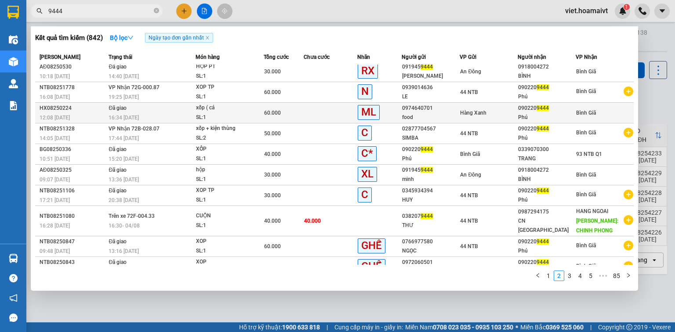
click at [163, 115] on div "16:34 [DATE]" at bounding box center [151, 118] width 87 height 10
click at [295, 109] on div "60.000" at bounding box center [283, 113] width 39 height 10
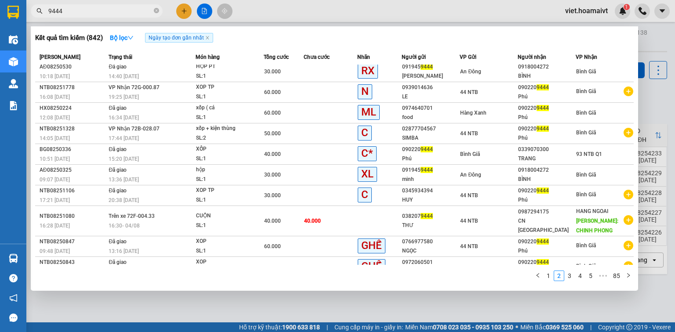
click at [184, 12] on div at bounding box center [337, 166] width 675 height 332
click at [184, 12] on icon "plus" at bounding box center [184, 10] width 0 height 5
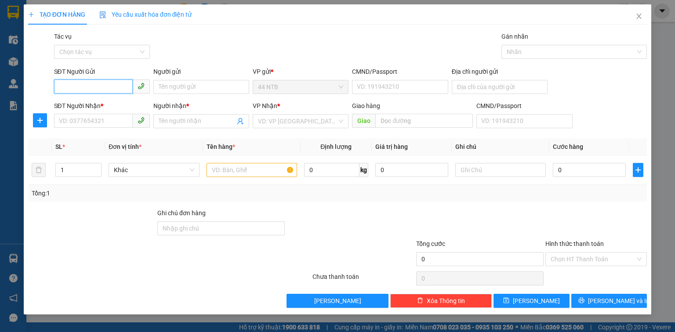
click at [75, 82] on input "SĐT Người Gửi" at bounding box center [93, 86] width 79 height 14
click at [103, 104] on div "0793952072 - Thảo" at bounding box center [101, 105] width 85 height 10
type input "0793952072"
type input "Thảo"
type input "079072004838"
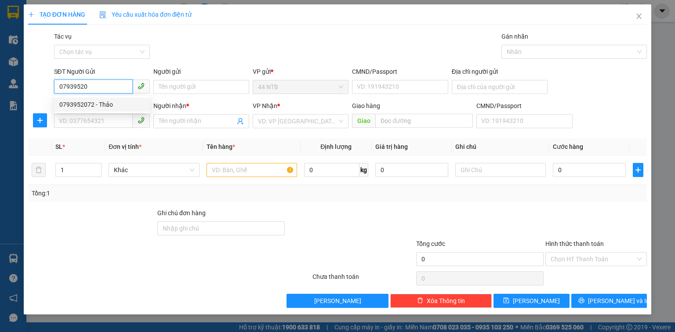
type input "0938355372"
type input "thu"
type input "0793952072"
click at [246, 49] on div "Gói vận chuyển * Tiêu chuẩn Tác vụ Chọn tác vụ Gán nhãn Nhãn" at bounding box center [350, 47] width 596 height 31
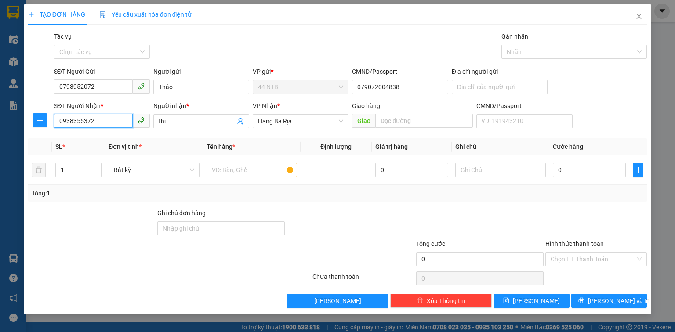
drag, startPoint x: 116, startPoint y: 124, endPoint x: 0, endPoint y: 158, distance: 120.8
click at [0, 158] on div "TẠO ĐƠN HÀNG Yêu cầu xuất hóa đơn điện tử Transit Pickup Surcharge Ids Transit …" at bounding box center [337, 166] width 675 height 332
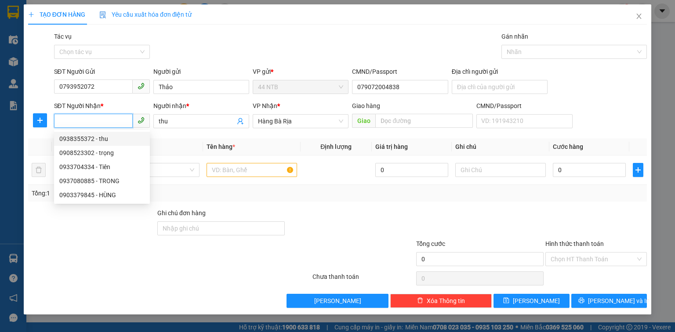
click at [91, 124] on input "SĐT Người Nhận *" at bounding box center [93, 121] width 79 height 14
click at [116, 137] on div "0985879177 - LINH" at bounding box center [111, 139] width 105 height 10
type input "0985879177"
type input "LINH"
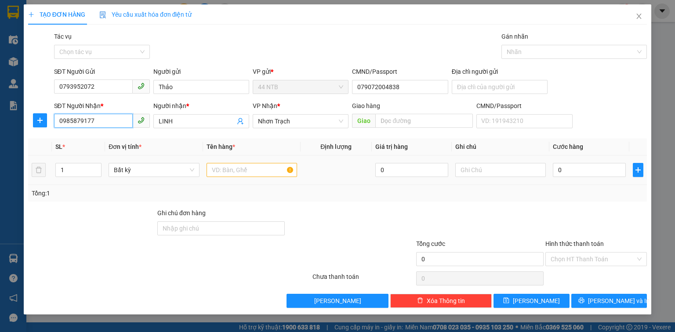
type input "0985879177"
click at [229, 170] on input "text" at bounding box center [251, 170] width 90 height 14
type input "THÙNG NHỎ"
click at [566, 177] on div "0" at bounding box center [589, 170] width 73 height 18
click at [566, 176] on input "0" at bounding box center [589, 170] width 73 height 14
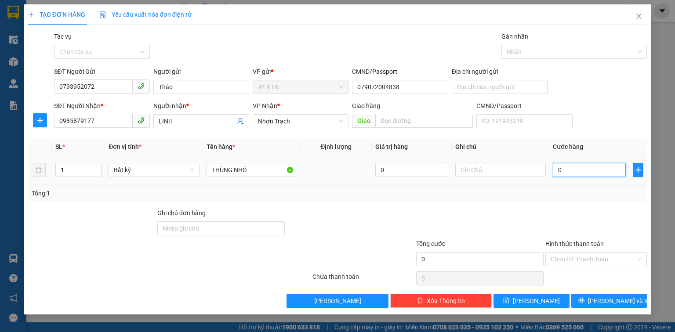
type input "3"
type input "30"
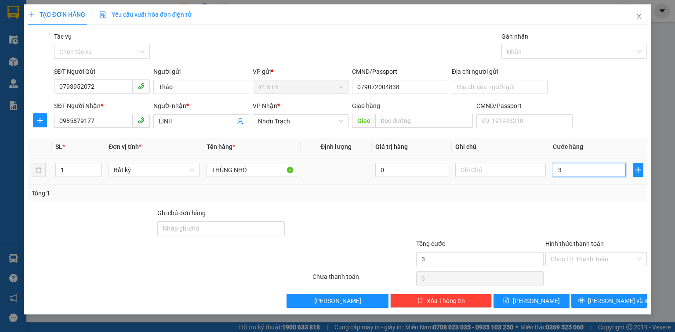
type input "30"
type input "30.000"
click at [584, 256] on input "Hình thức thanh toán" at bounding box center [592, 259] width 85 height 13
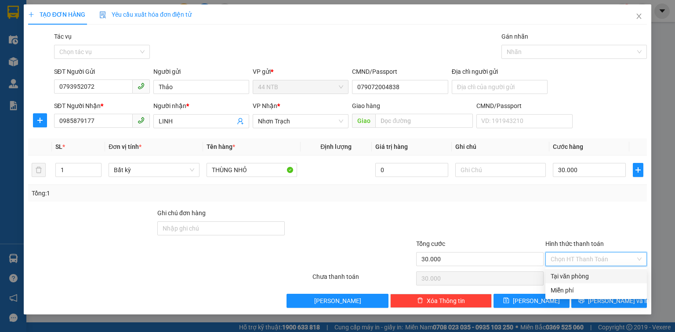
click at [589, 276] on div "Tại văn phòng" at bounding box center [595, 276] width 91 height 10
type input "0"
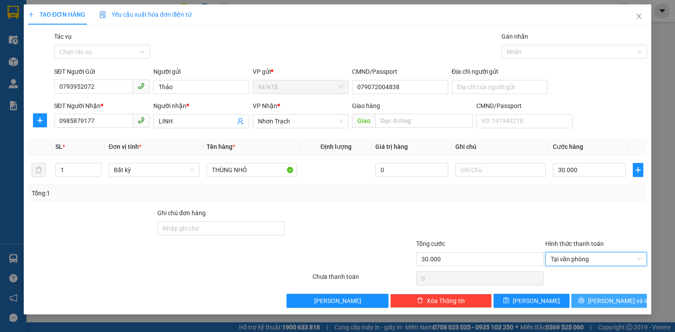
click at [596, 295] on button "[PERSON_NAME] và In" at bounding box center [609, 301] width 76 height 14
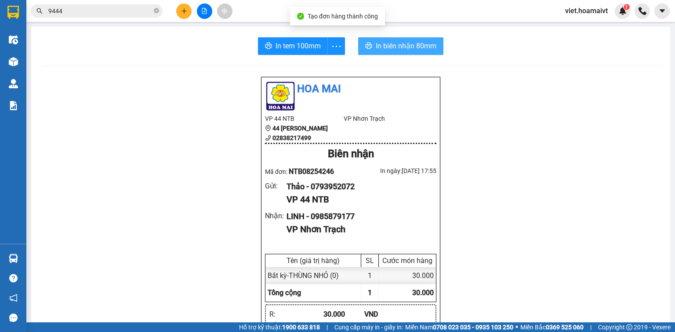
click at [368, 42] on button "In biên nhận 80mm" at bounding box center [400, 46] width 85 height 18
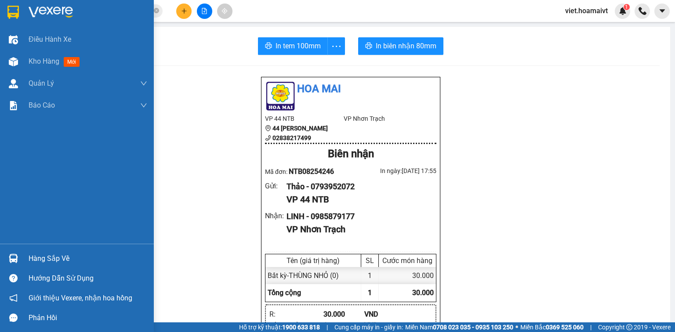
click at [29, 14] on img at bounding box center [51, 12] width 44 height 13
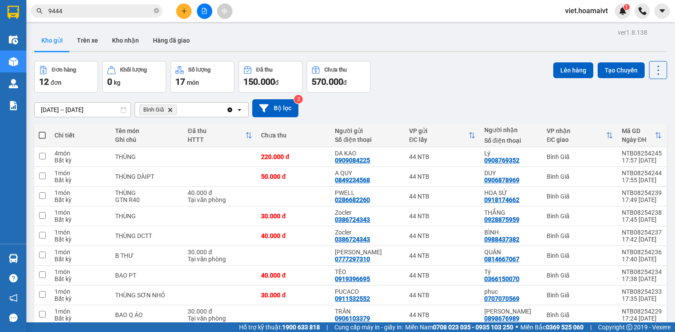
click at [170, 109] on icon "Bình Giã, close by backspace" at bounding box center [170, 110] width 4 height 4
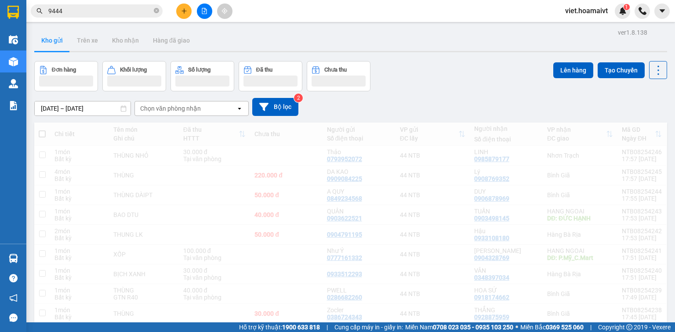
click at [502, 93] on div "[DATE] – [DATE] Press the down arrow key to interact with the calendar and sele…" at bounding box center [350, 106] width 632 height 31
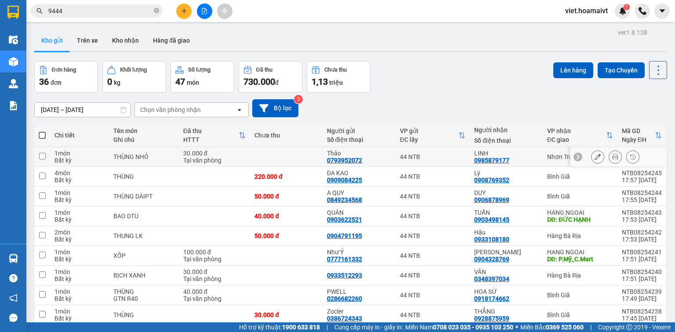
click at [594, 154] on icon at bounding box center [597, 157] width 6 height 6
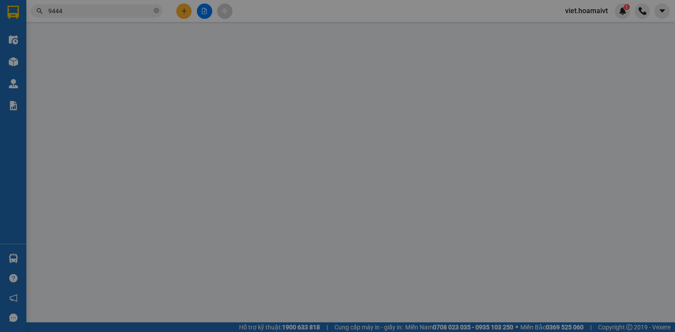
type input "0793952072"
type input "Thảo"
type input "079072004838"
type input "0985879177"
type input "LINH"
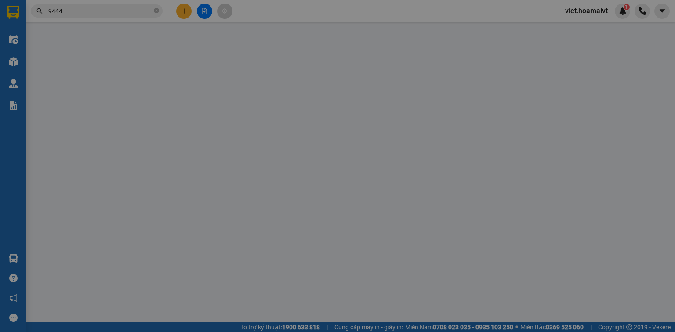
type input "30.000"
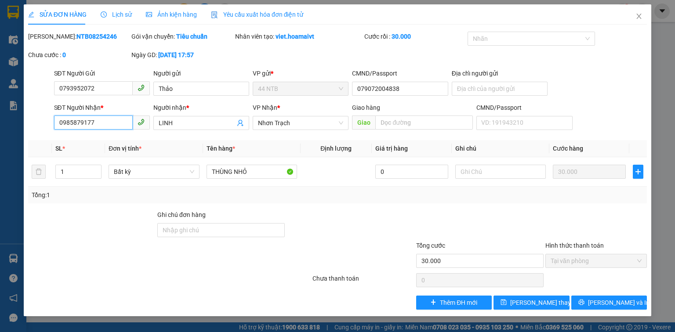
click at [72, 122] on input "0985879177" at bounding box center [93, 123] width 79 height 14
type input "0966879177"
click at [520, 307] on span "[PERSON_NAME] thay đổi" at bounding box center [545, 303] width 70 height 10
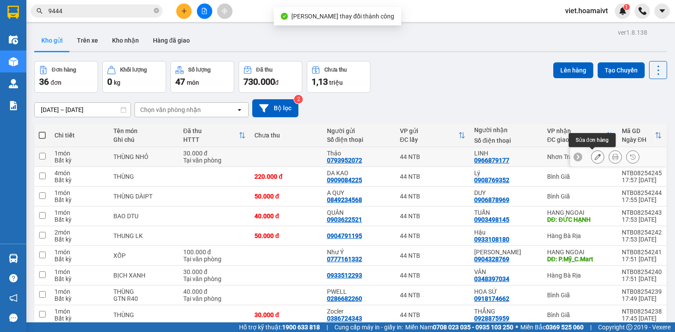
click at [612, 156] on icon at bounding box center [615, 157] width 6 height 6
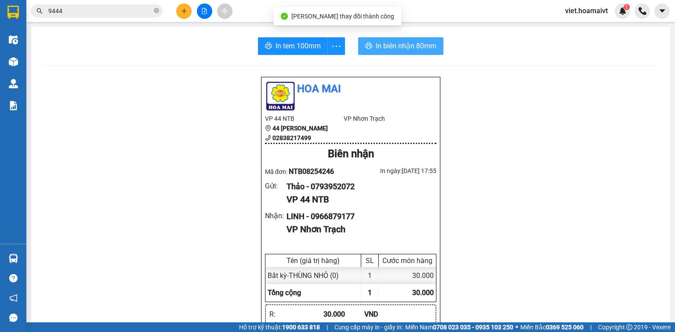
click at [376, 47] on span "In biên nhận 80mm" at bounding box center [406, 45] width 61 height 11
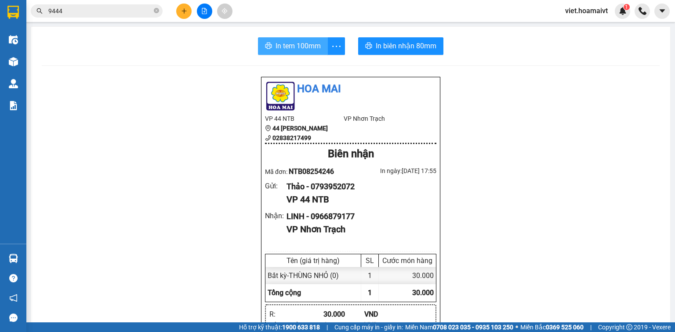
click at [286, 44] on span "In tem 100mm" at bounding box center [297, 45] width 45 height 11
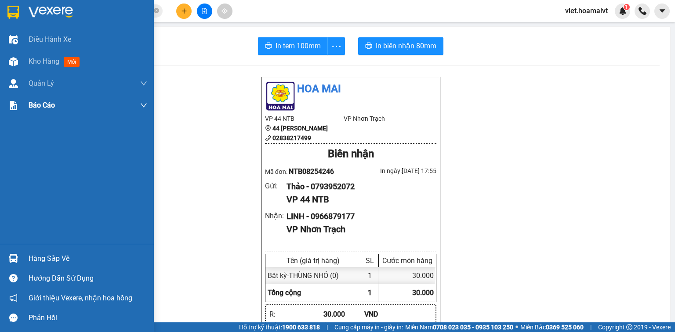
click at [38, 18] on img at bounding box center [51, 12] width 44 height 13
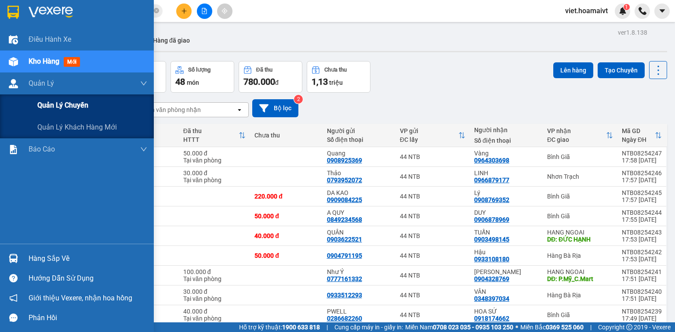
click at [70, 105] on span "Quản lý chuyến" at bounding box center [62, 105] width 51 height 11
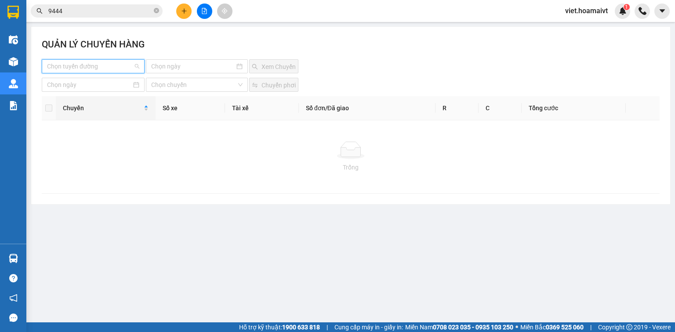
click at [90, 69] on input "search" at bounding box center [90, 66] width 86 height 13
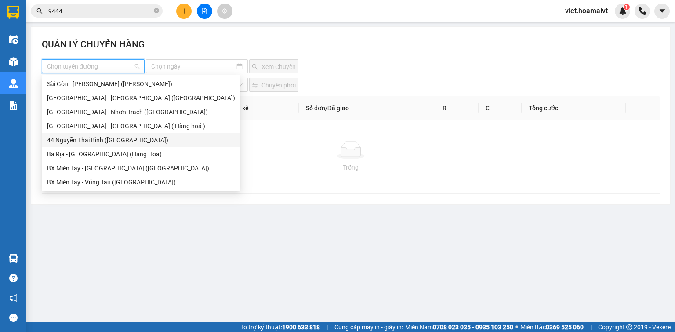
click at [119, 138] on div "44 Nguyễn Thái Bình ([GEOGRAPHIC_DATA])" at bounding box center [141, 140] width 188 height 10
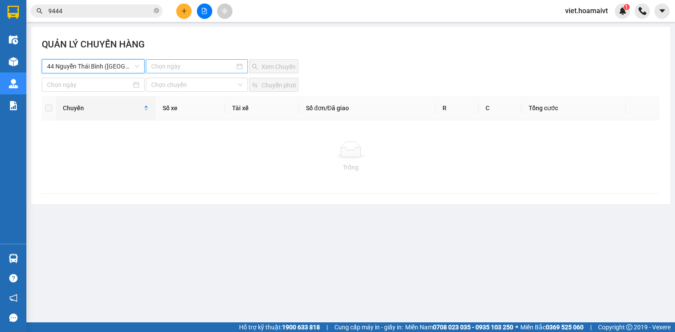
click at [173, 68] on input at bounding box center [192, 66] width 83 height 10
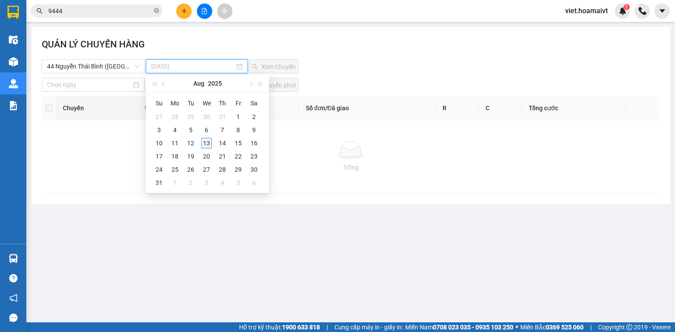
type input "[DATE]"
click at [207, 142] on div "13" at bounding box center [206, 143] width 11 height 11
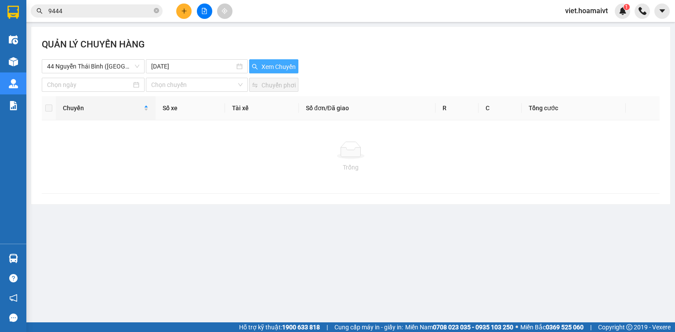
click at [280, 67] on span "Xem Chuyến" at bounding box center [278, 67] width 34 height 10
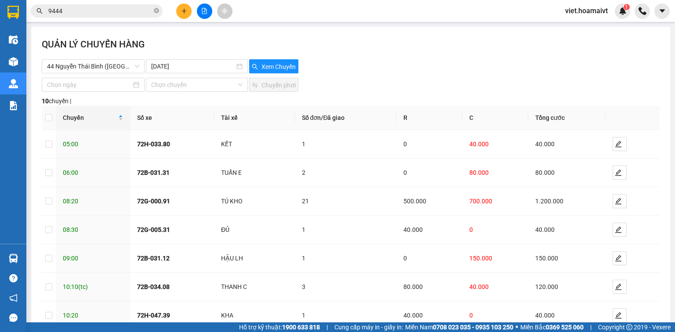
click at [362, 67] on div "44 Nguyễn Thái Bình ([GEOGRAPHIC_DATA]) [DATE] Xem Chuyến" at bounding box center [351, 66] width 618 height 14
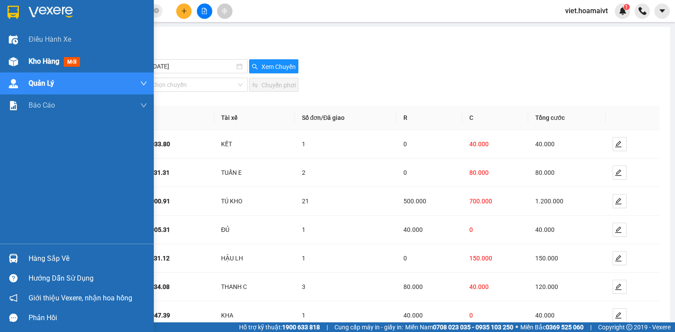
click at [32, 66] on div "Kho hàng mới" at bounding box center [56, 61] width 55 height 11
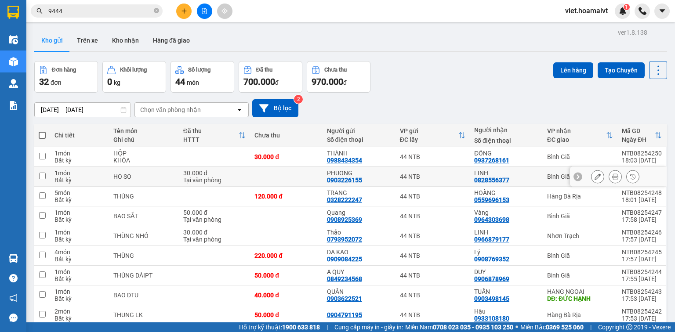
click at [612, 175] on icon at bounding box center [615, 176] width 6 height 6
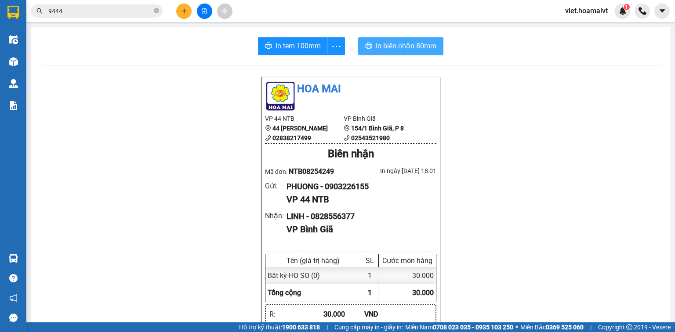
click at [397, 40] on span "In biên nhận 80mm" at bounding box center [406, 45] width 61 height 11
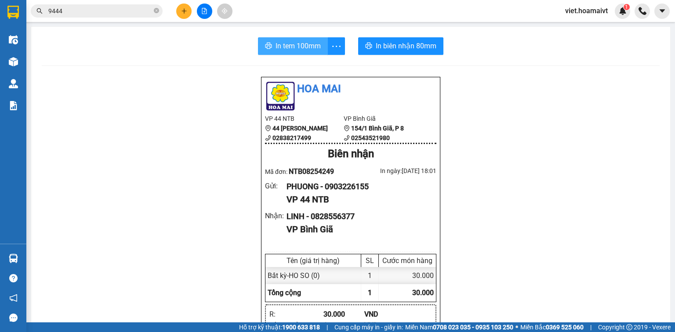
click at [300, 45] on span "In tem 100mm" at bounding box center [297, 45] width 45 height 11
click at [156, 11] on icon "close-circle" at bounding box center [156, 10] width 5 height 5
click at [145, 12] on input "text" at bounding box center [100, 11] width 104 height 10
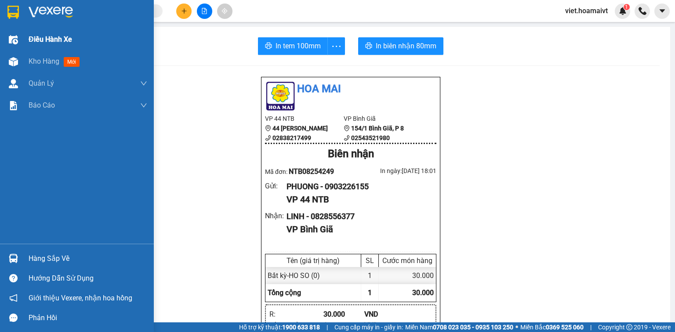
click at [21, 39] on div "Điều hành xe" at bounding box center [77, 40] width 154 height 22
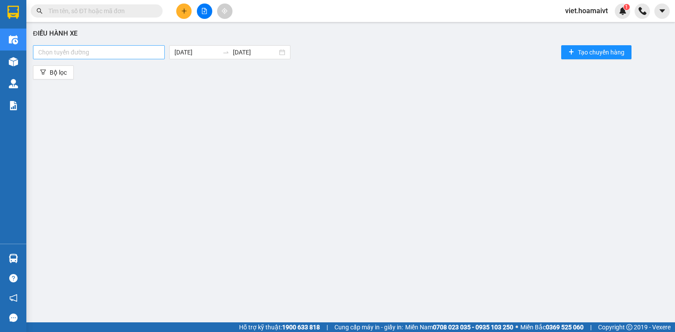
click at [141, 53] on div at bounding box center [98, 52] width 127 height 11
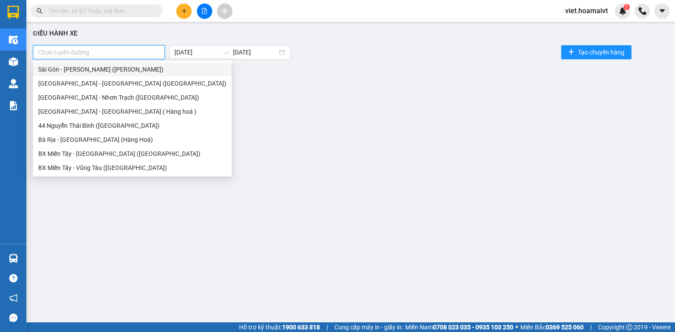
click at [120, 69] on div "Sài Gòn - [PERSON_NAME] ([PERSON_NAME])" at bounding box center [132, 70] width 188 height 10
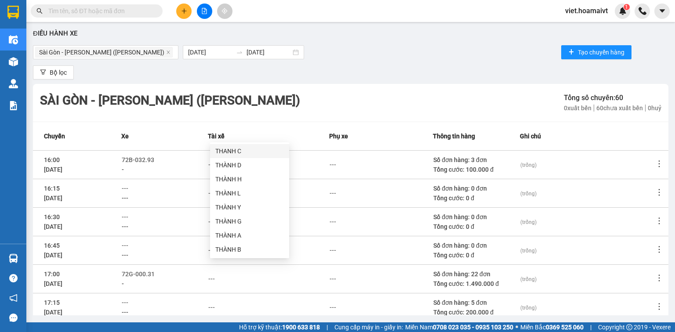
type input "THANH"
click at [247, 149] on div "THANH C" at bounding box center [249, 151] width 69 height 10
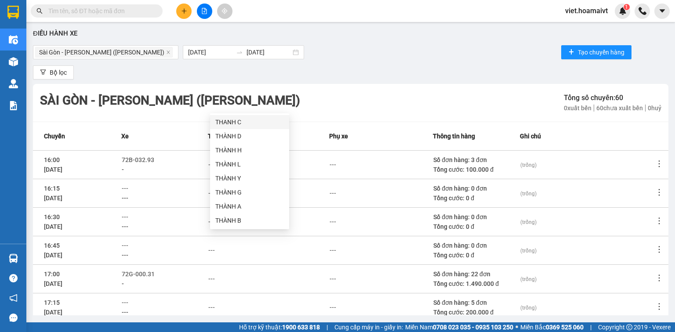
click at [236, 120] on div "THANH C" at bounding box center [249, 122] width 69 height 10
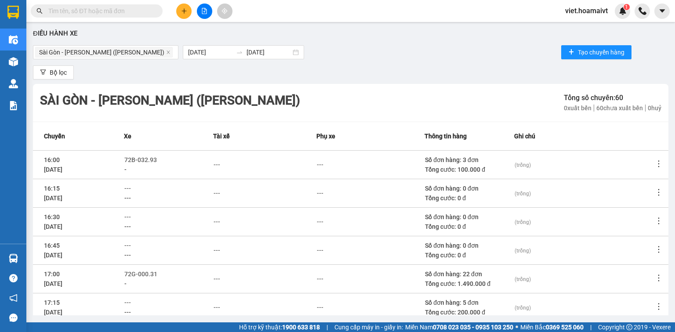
click at [188, 11] on button at bounding box center [183, 11] width 15 height 15
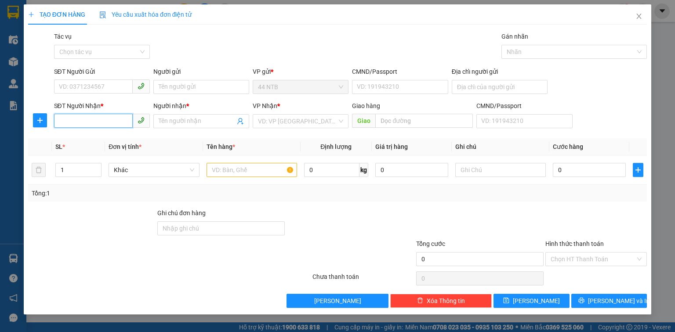
click at [77, 122] on input "SĐT Người Nhận *" at bounding box center [93, 121] width 79 height 14
type input "09424414441"
click at [172, 120] on input "Người nhận *" at bounding box center [197, 121] width 76 height 10
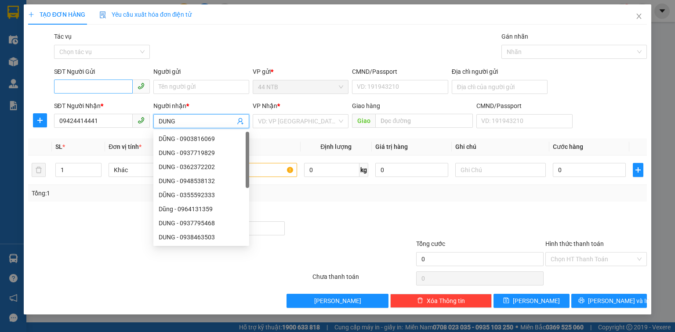
type input "DUNG"
click at [71, 86] on input "SĐT Người Gửi" at bounding box center [93, 86] width 79 height 14
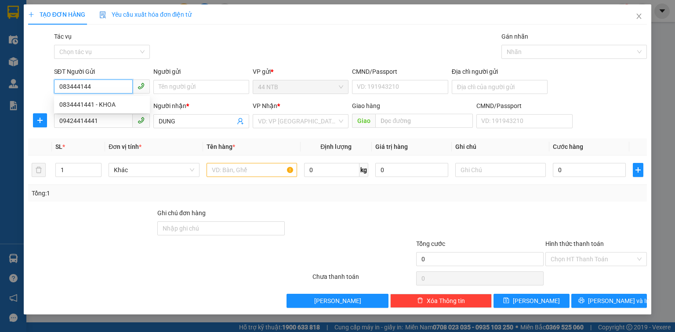
type input "0834441441"
click at [104, 104] on div "0834441441 - KHOA" at bounding box center [101, 105] width 85 height 10
type input "KHOA"
type input "0834441441"
click at [237, 173] on input "text" at bounding box center [251, 170] width 90 height 14
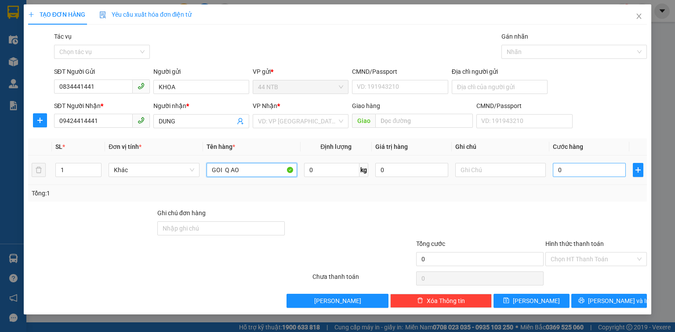
type input "GOI Q AO"
click at [565, 169] on input "0" at bounding box center [589, 170] width 73 height 14
type input "4"
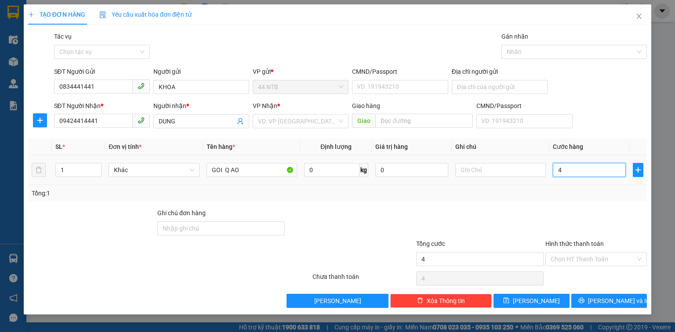
type input "40"
type input "40.000"
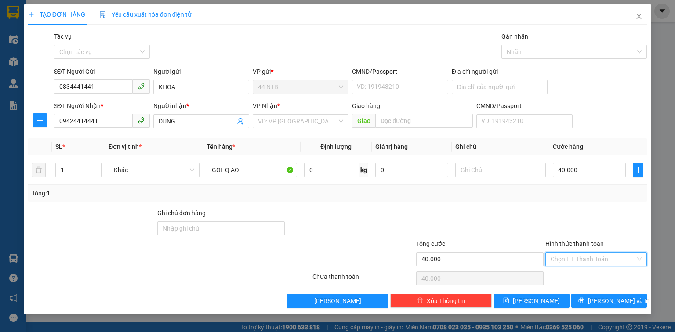
click at [584, 259] on input "Hình thức thanh toán" at bounding box center [592, 259] width 85 height 13
click at [582, 274] on div "Tại văn phòng" at bounding box center [595, 276] width 91 height 10
type input "0"
drag, startPoint x: 589, startPoint y: 298, endPoint x: 569, endPoint y: 293, distance: 20.7
click at [589, 297] on button "[PERSON_NAME] và In" at bounding box center [609, 301] width 76 height 14
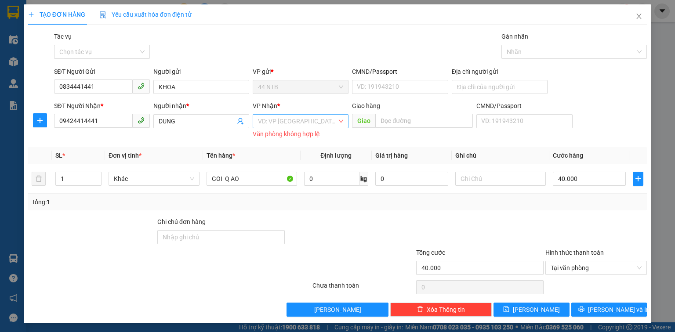
click at [291, 125] on input "search" at bounding box center [297, 121] width 79 height 13
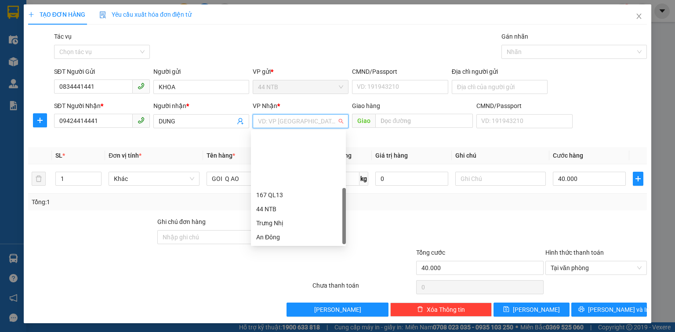
click at [280, 289] on div "HANG NGOAI" at bounding box center [298, 294] width 84 height 10
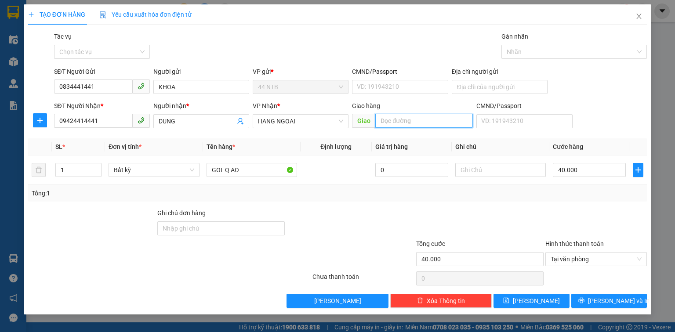
click at [384, 123] on input "text" at bounding box center [424, 121] width 98 height 14
type input "MY XUAN"
click at [589, 297] on button "[PERSON_NAME] và In" at bounding box center [609, 301] width 76 height 14
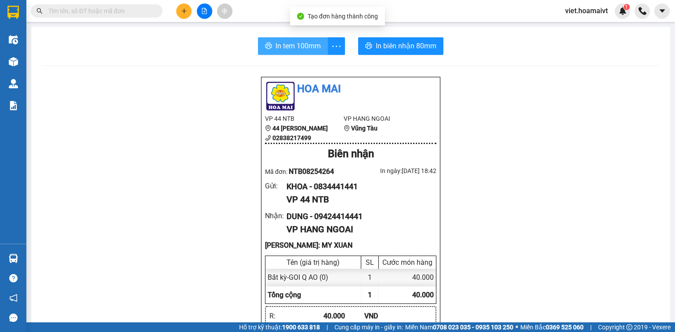
click at [292, 40] on button "In tem 100mm" at bounding box center [293, 46] width 70 height 18
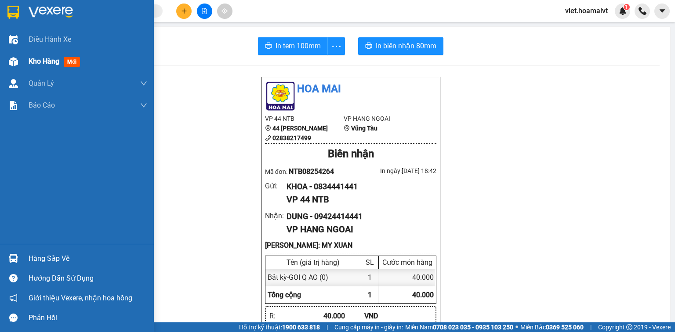
click at [21, 61] on div "Kho hàng mới" at bounding box center [77, 62] width 154 height 22
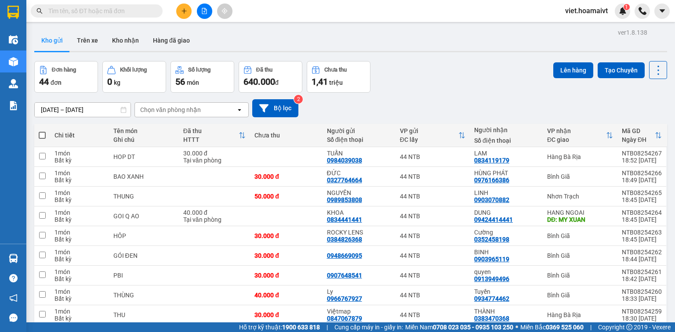
click at [214, 108] on div "Chọn văn phòng nhận" at bounding box center [185, 110] width 101 height 14
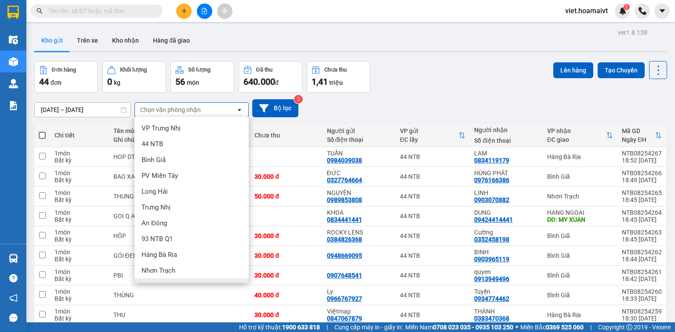
click at [192, 278] on div "HANG NGOAI" at bounding box center [191, 286] width 114 height 16
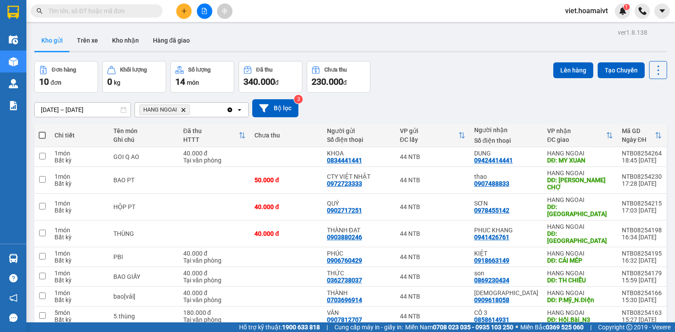
click at [185, 110] on icon "Delete" at bounding box center [183, 109] width 5 height 5
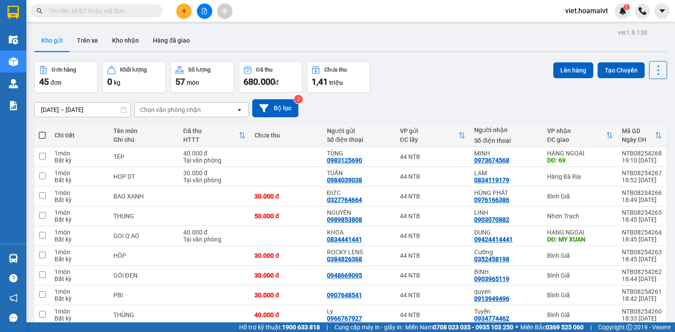
click at [196, 112] on div "Chọn văn phòng nhận" at bounding box center [170, 109] width 61 height 9
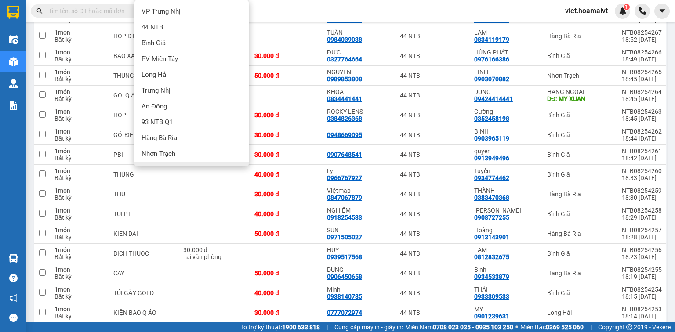
scroll to position [35, 0]
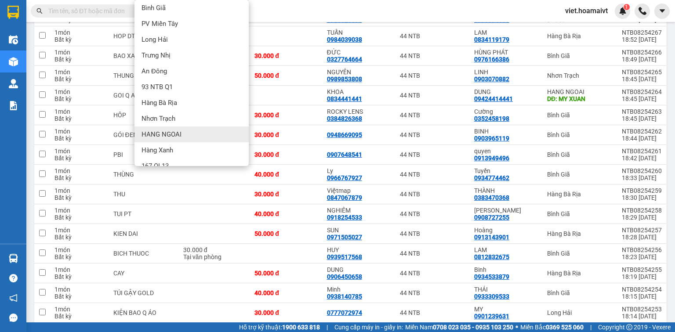
click at [184, 135] on div "HANG NGOAI" at bounding box center [191, 134] width 114 height 16
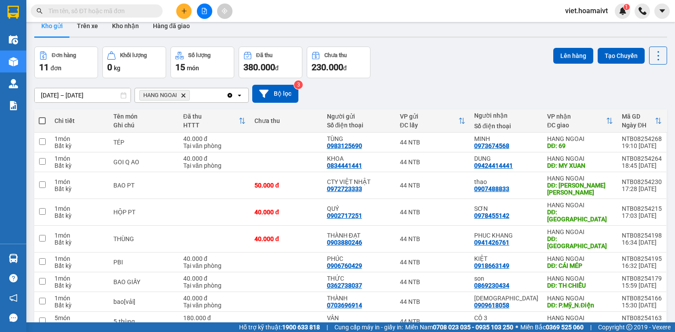
scroll to position [0, 0]
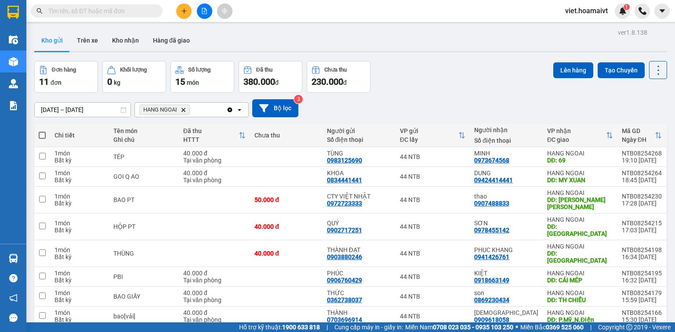
click at [183, 111] on icon "HANG NGOAI, close by backspace" at bounding box center [183, 110] width 4 height 4
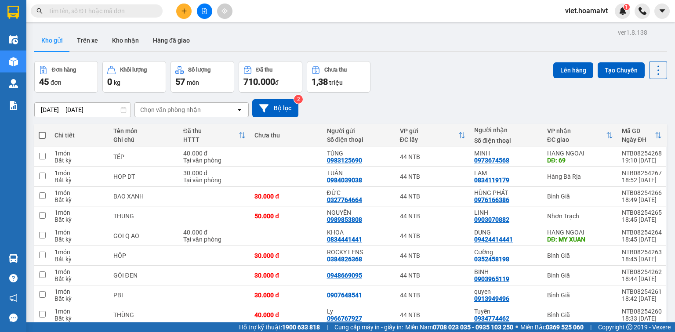
click at [206, 109] on div "Chọn văn phòng nhận" at bounding box center [185, 110] width 101 height 14
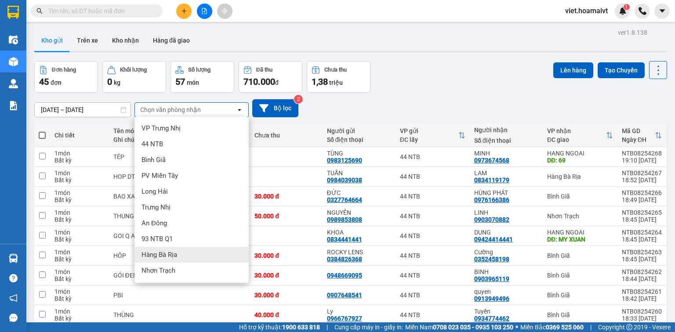
scroll to position [35, 0]
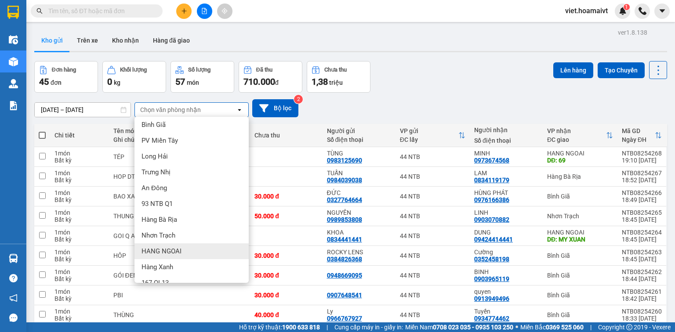
click at [195, 249] on div "HANG NGOAI" at bounding box center [191, 251] width 114 height 16
